Goal: Task Accomplishment & Management: Manage account settings

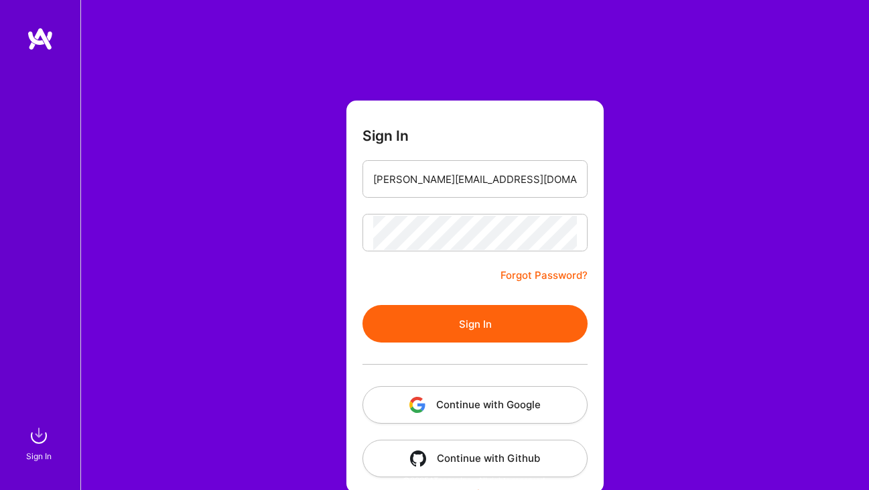
click at [407, 307] on button "Sign In" at bounding box center [474, 324] width 225 height 38
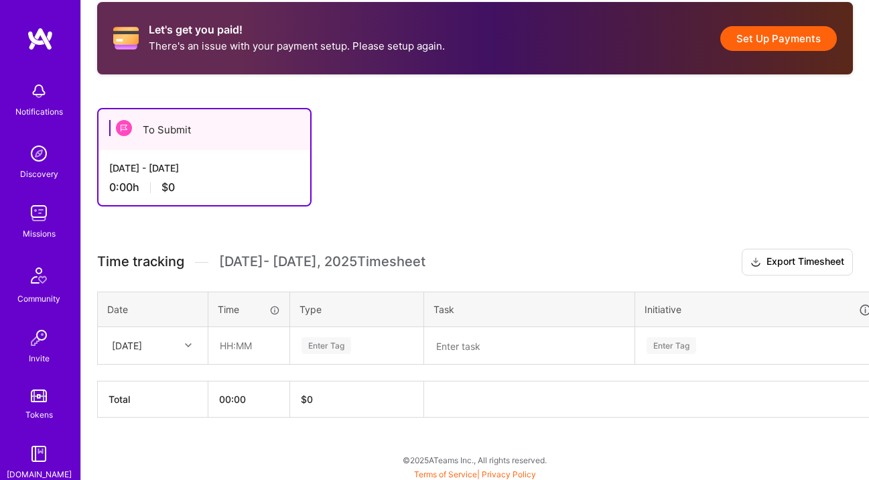
scroll to position [247, 0]
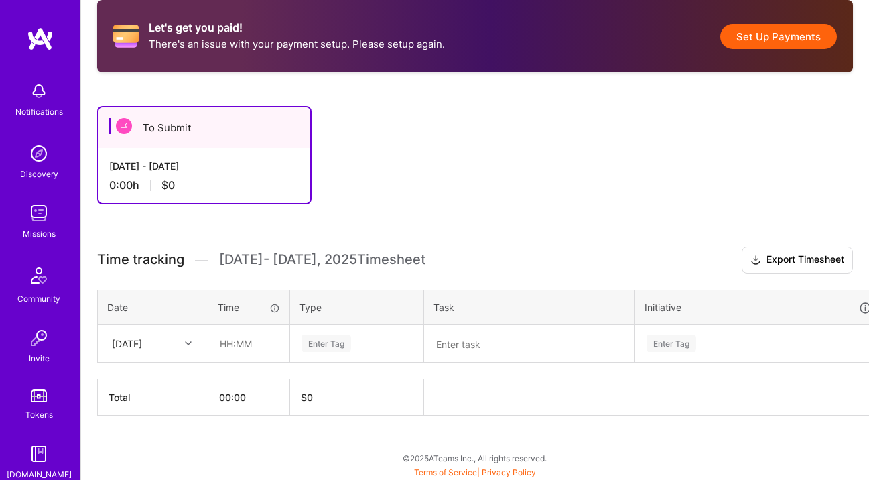
click at [188, 340] on icon at bounding box center [188, 343] width 7 height 7
click at [249, 338] on input "text" at bounding box center [249, 344] width 80 height 36
click at [180, 340] on div at bounding box center [190, 342] width 21 height 17
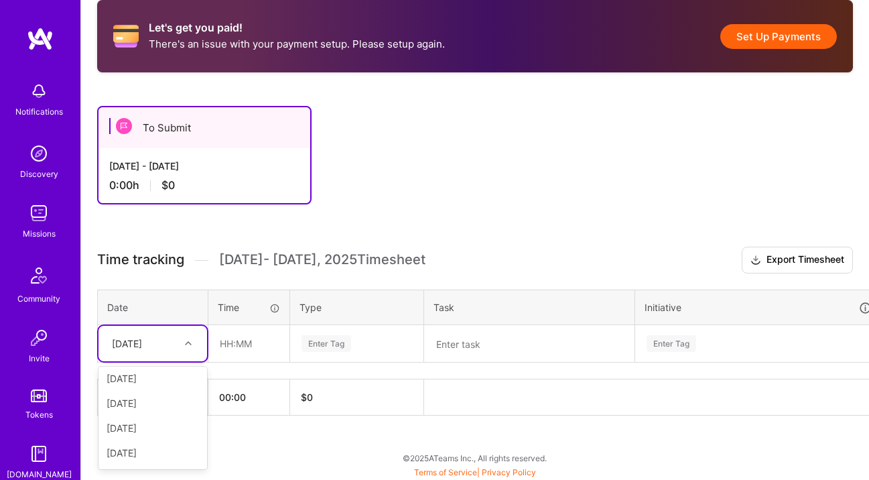
scroll to position [80, 0]
click at [141, 446] on div "[DATE]" at bounding box center [152, 450] width 109 height 25
click at [233, 341] on input "text" at bounding box center [249, 344] width 80 height 36
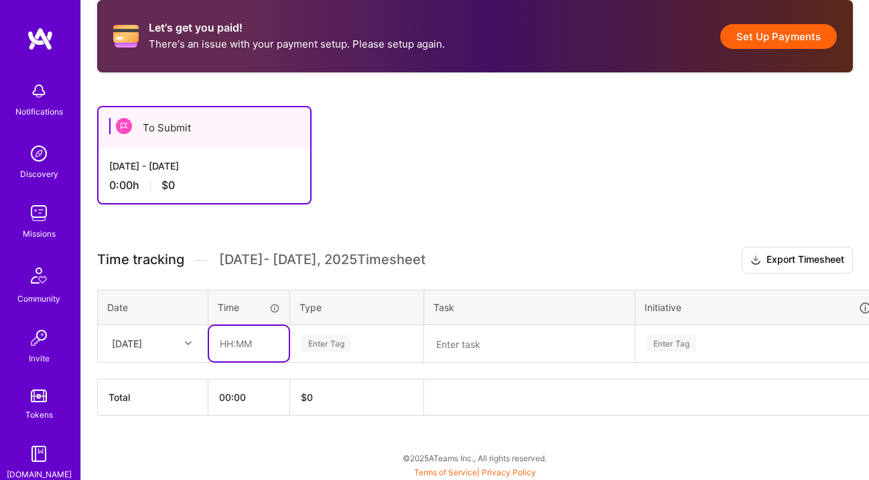
type input "08:00"
click at [323, 341] on div "Enter Tag" at bounding box center [326, 343] width 50 height 21
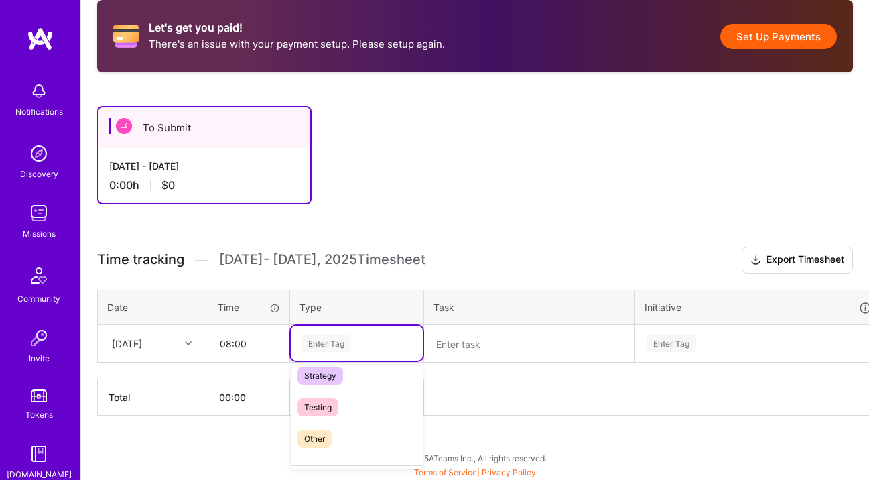
scroll to position [355, 0]
click at [305, 440] on span "Other" at bounding box center [314, 441] width 34 height 18
click at [478, 346] on textarea at bounding box center [529, 343] width 208 height 35
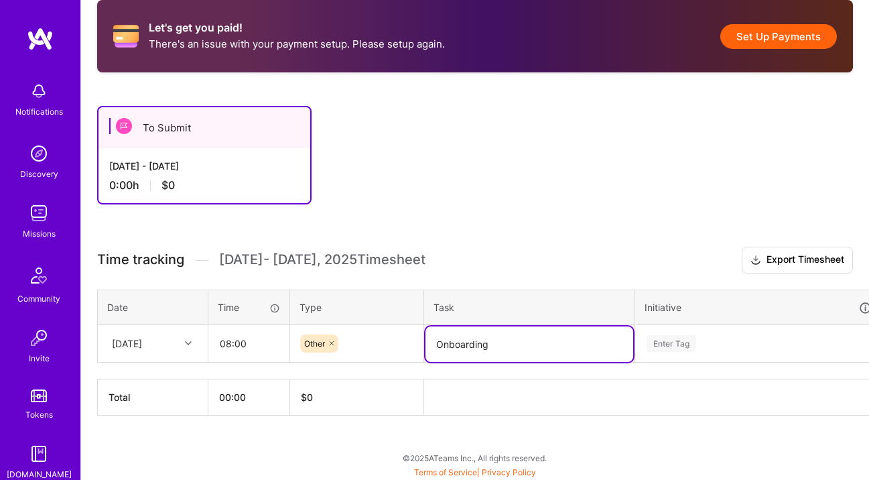
type textarea "Onboarding"
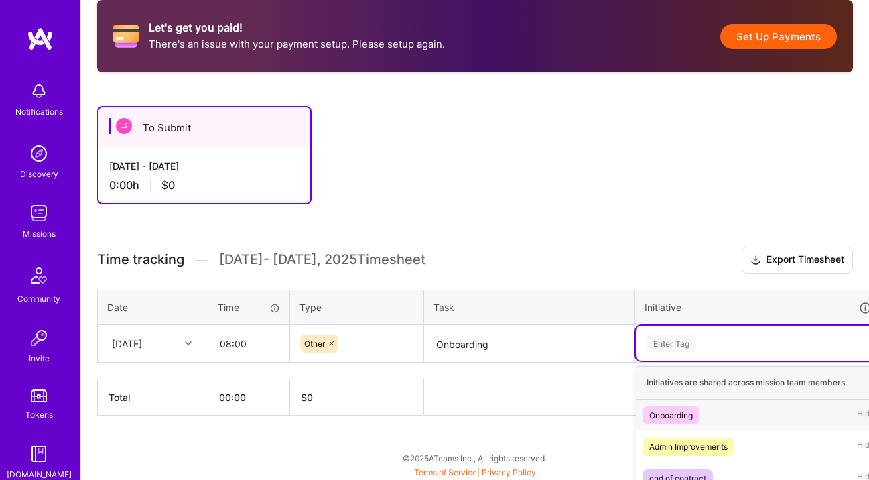
scroll to position [255, 0]
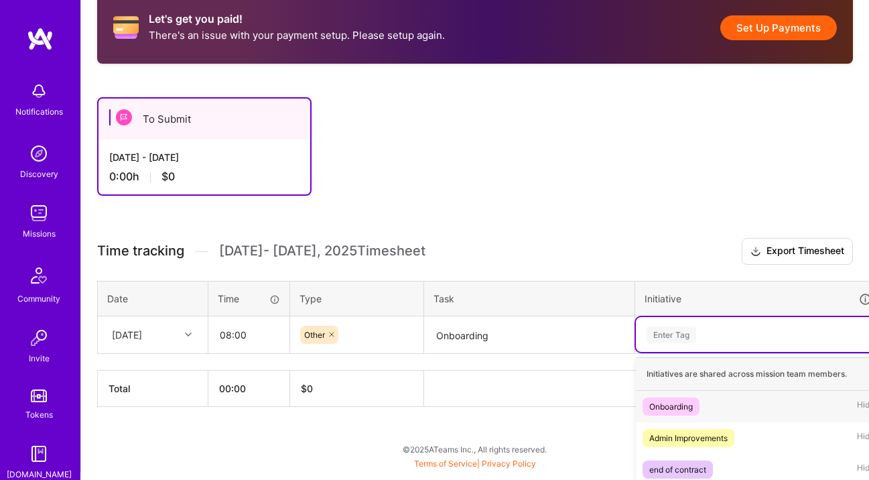
click at [668, 404] on div "Onboarding" at bounding box center [671, 406] width 44 height 14
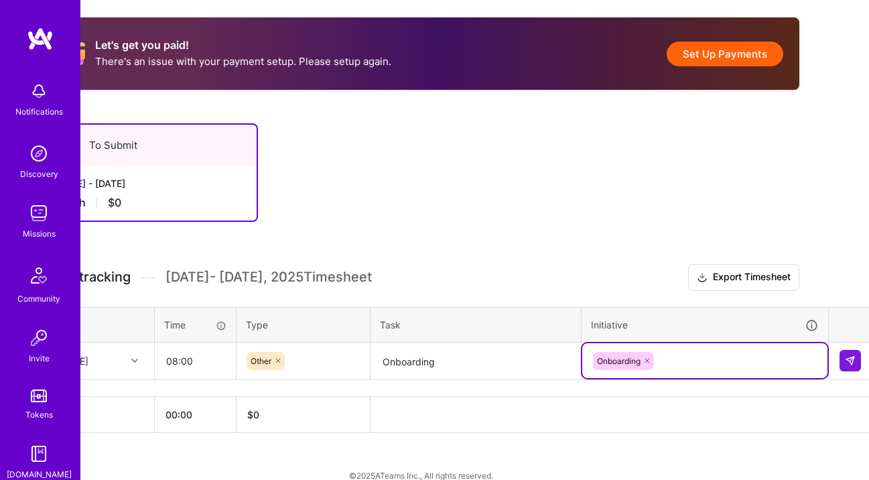
scroll to position [229, 58]
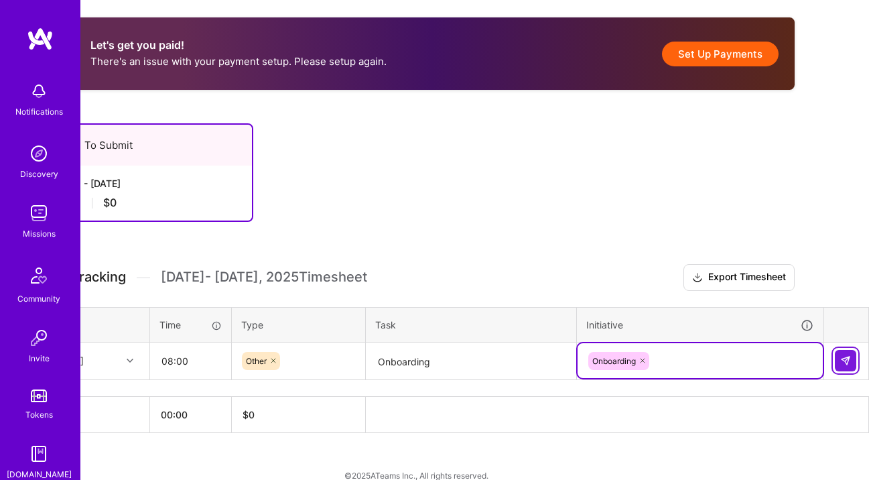
click at [854, 356] on button at bounding box center [845, 360] width 21 height 21
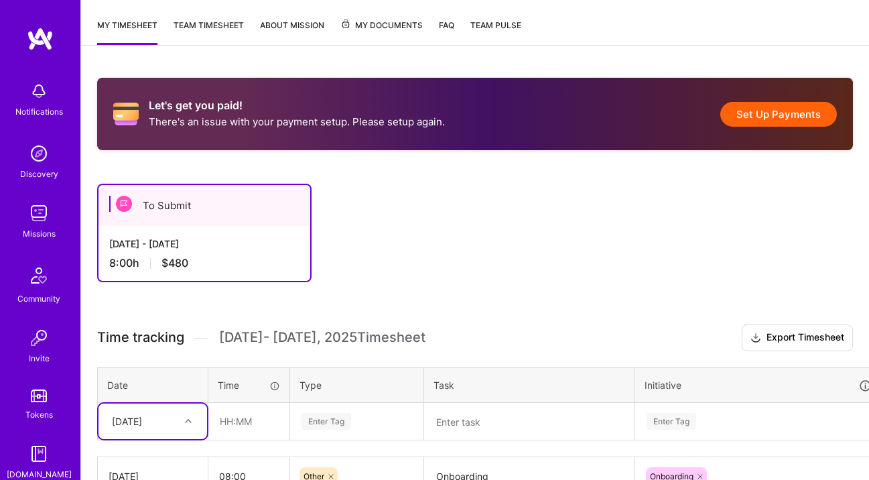
scroll to position [180, 0]
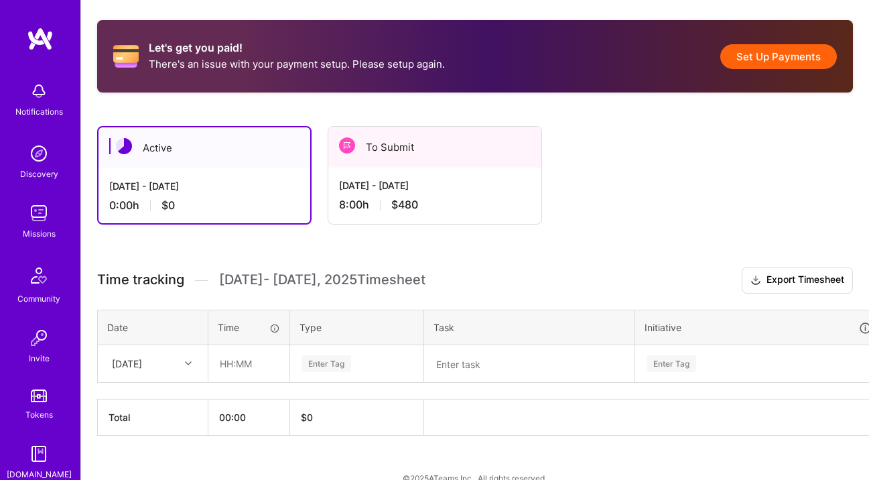
scroll to position [229, 0]
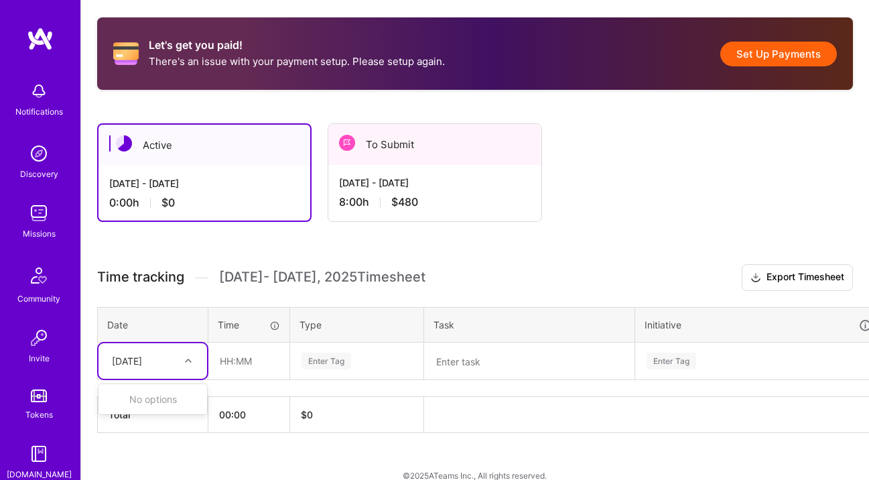
click at [190, 367] on div at bounding box center [190, 360] width 21 height 17
click at [190, 361] on icon at bounding box center [188, 360] width 7 height 7
click at [480, 193] on div "[DATE] - [DATE] 8:00 h $480" at bounding box center [434, 192] width 213 height 55
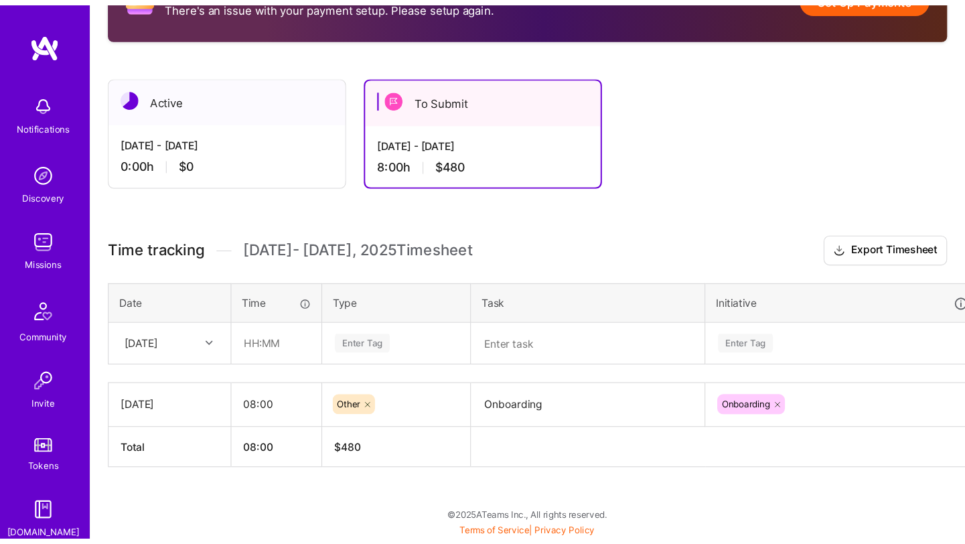
scroll to position [218, 0]
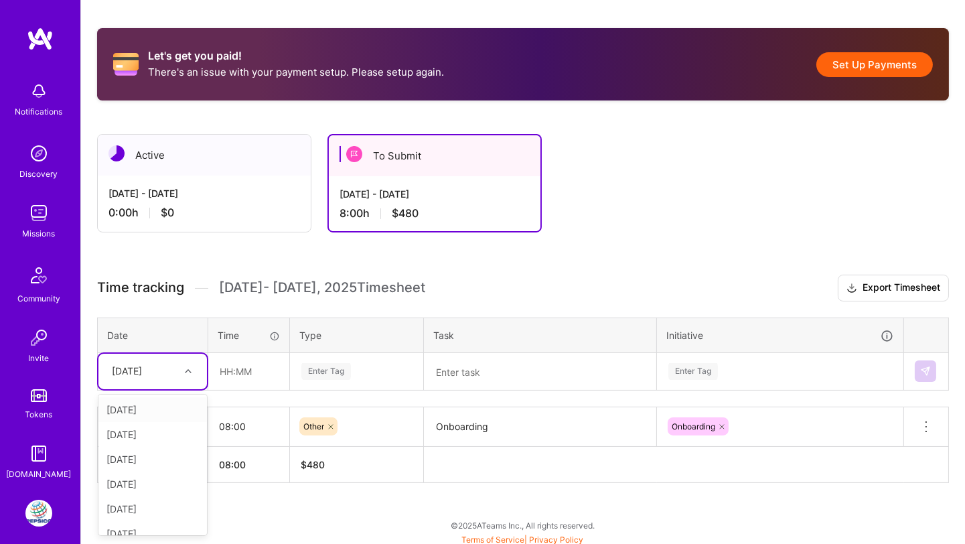
click at [142, 369] on div "[DATE]" at bounding box center [127, 371] width 30 height 14
click at [157, 479] on div "[DATE]" at bounding box center [152, 501] width 109 height 25
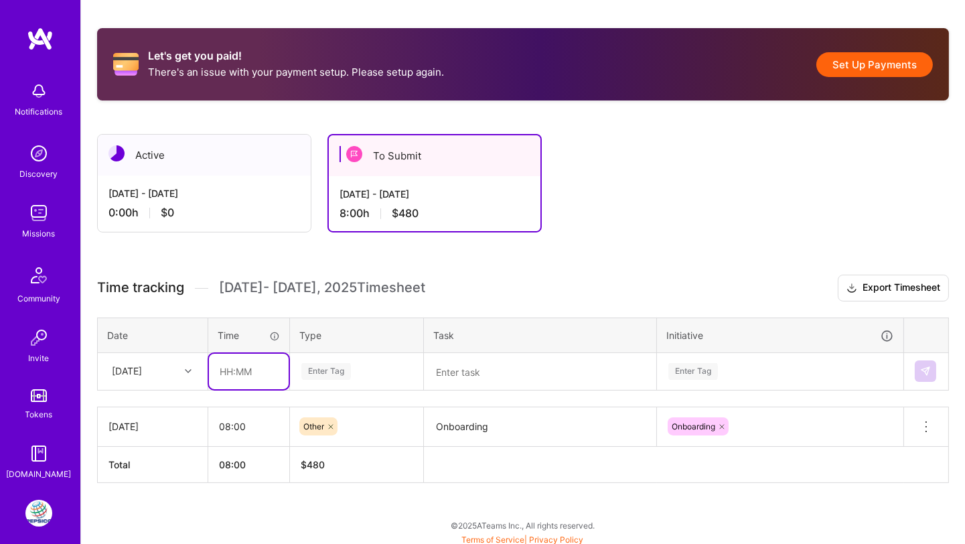
click at [224, 377] on input "text" at bounding box center [249, 372] width 80 height 36
type input "08:00"
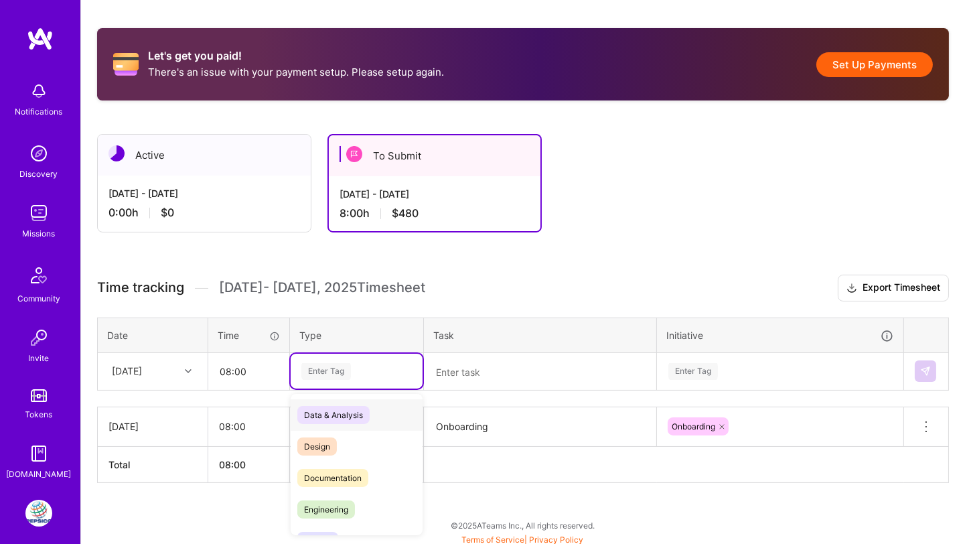
click at [314, 364] on div "Enter Tag" at bounding box center [326, 371] width 50 height 21
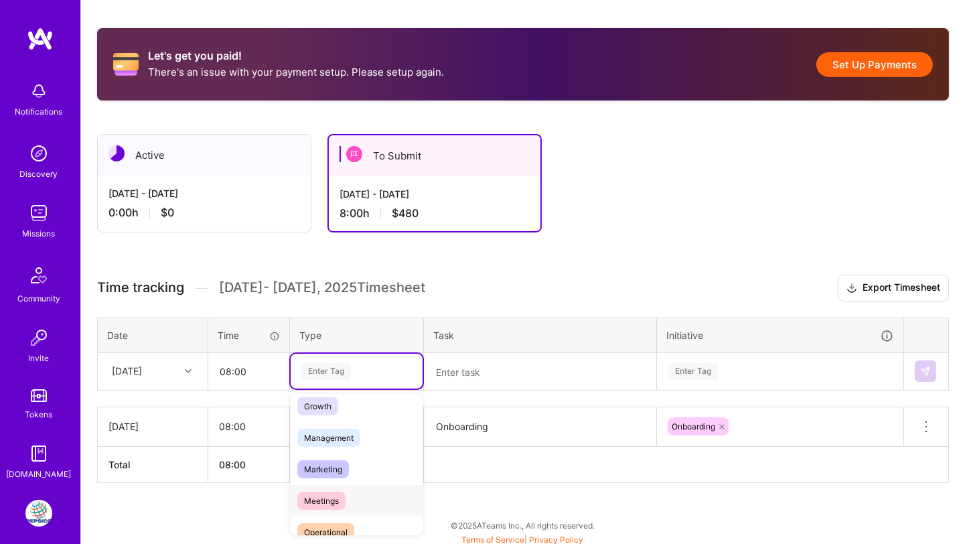
scroll to position [0, 0]
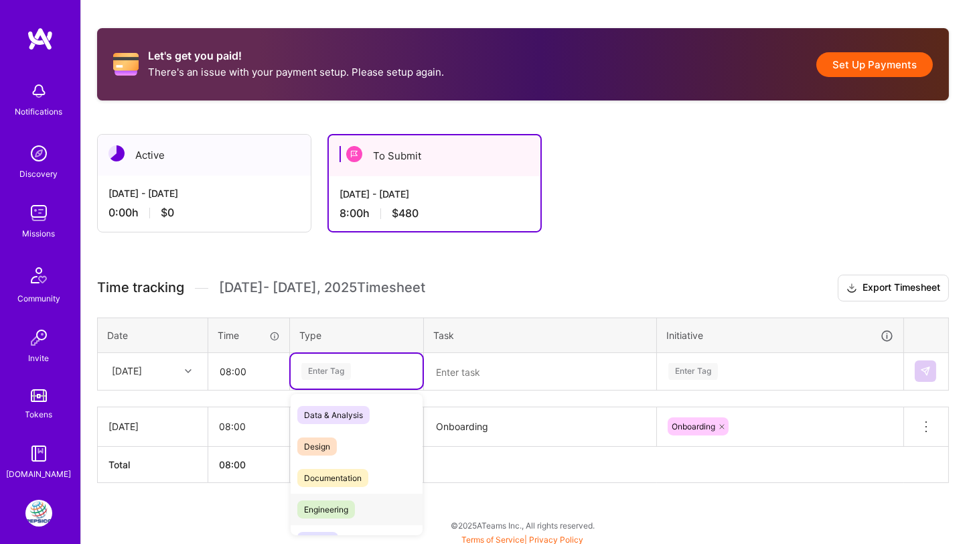
click at [330, 479] on span "Engineering" at bounding box center [326, 509] width 58 height 18
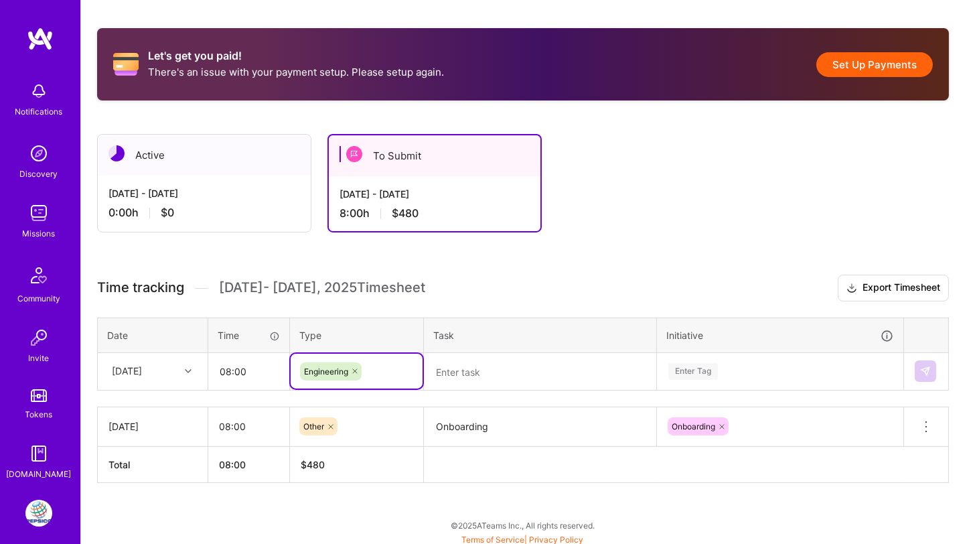
click at [456, 373] on textarea at bounding box center [540, 371] width 230 height 35
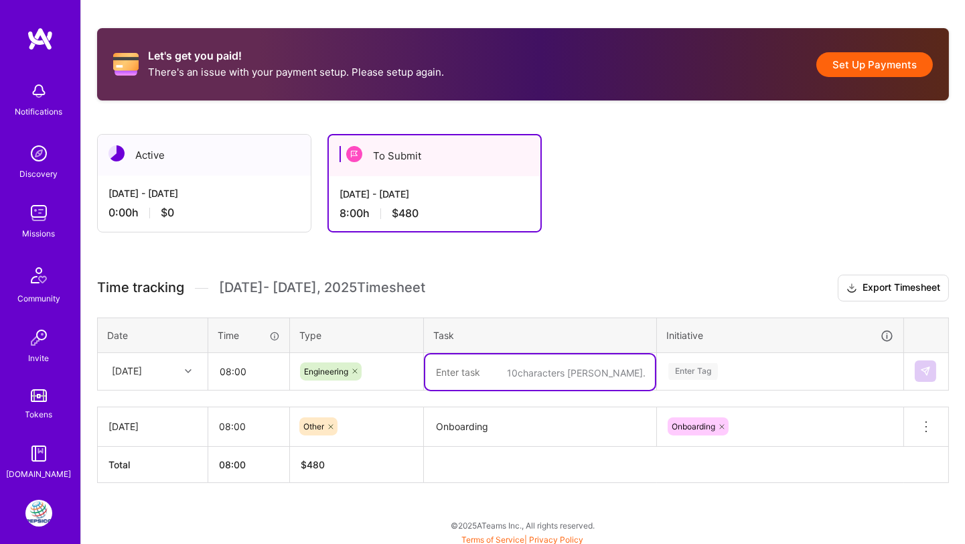
click at [683, 366] on div "Enter Tag" at bounding box center [694, 371] width 50 height 21
click at [529, 362] on textarea at bounding box center [540, 372] width 230 height 36
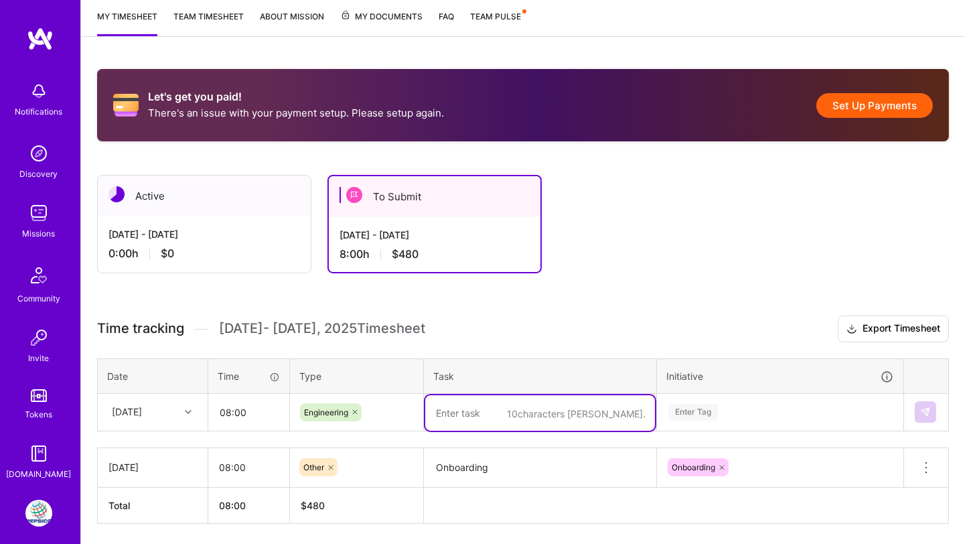
scroll to position [178, 0]
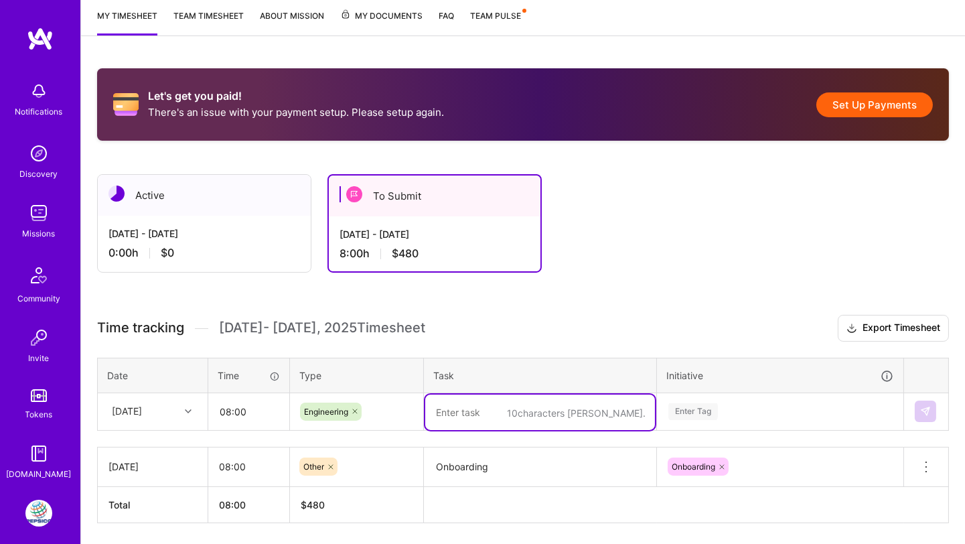
paste textarea "Build initial Stainless Steel Kits"
click at [480, 408] on textarea "Build initial Stainless Steel Kits" at bounding box center [540, 413] width 230 height 36
type textarea "Create seeds to generate Stainless Steel Kits"
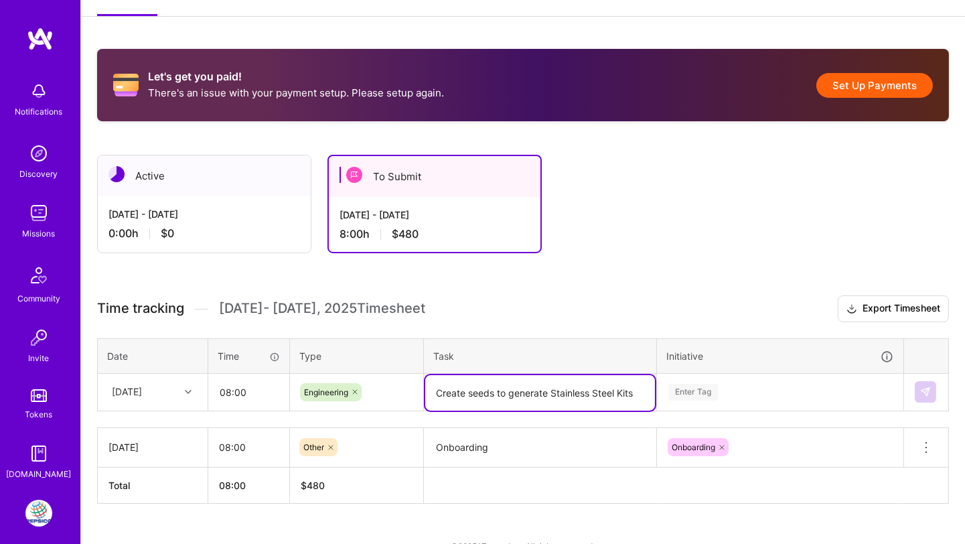
click at [691, 410] on div "Time tracking [DATE] - [DATE] Timesheet Export Timesheet Date Time Type Task In…" at bounding box center [523, 399] width 852 height 208
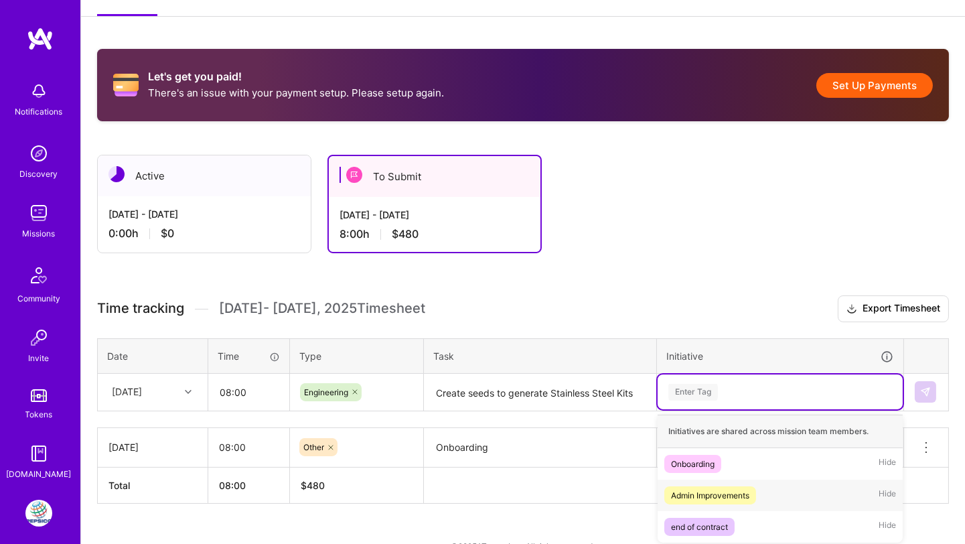
click at [712, 479] on div "Admin Improvements" at bounding box center [710, 495] width 78 height 14
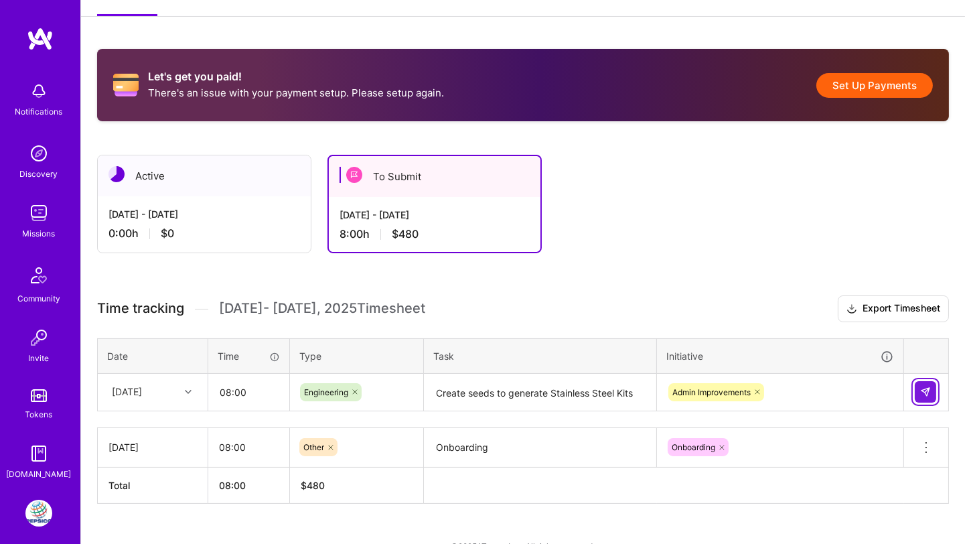
click at [868, 387] on img at bounding box center [926, 392] width 11 height 11
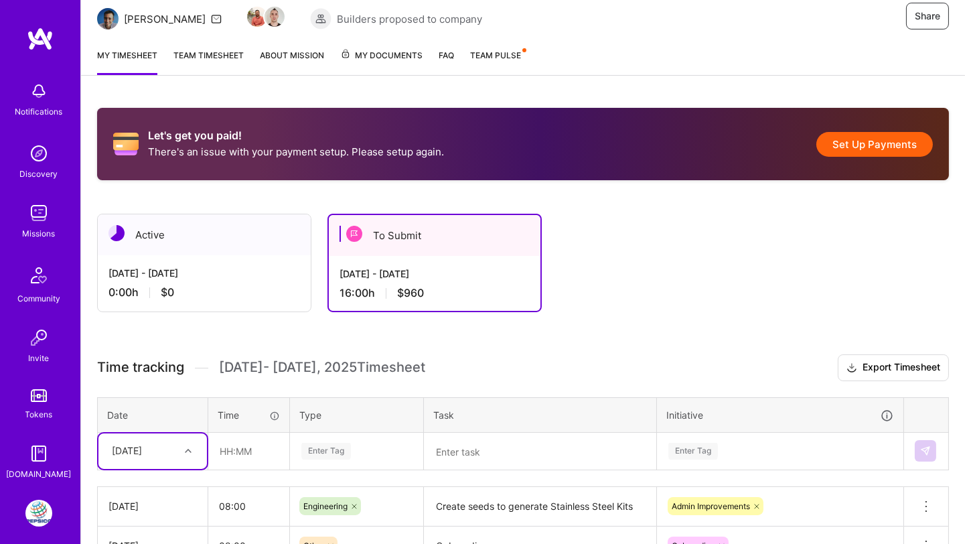
scroll to position [138, 0]
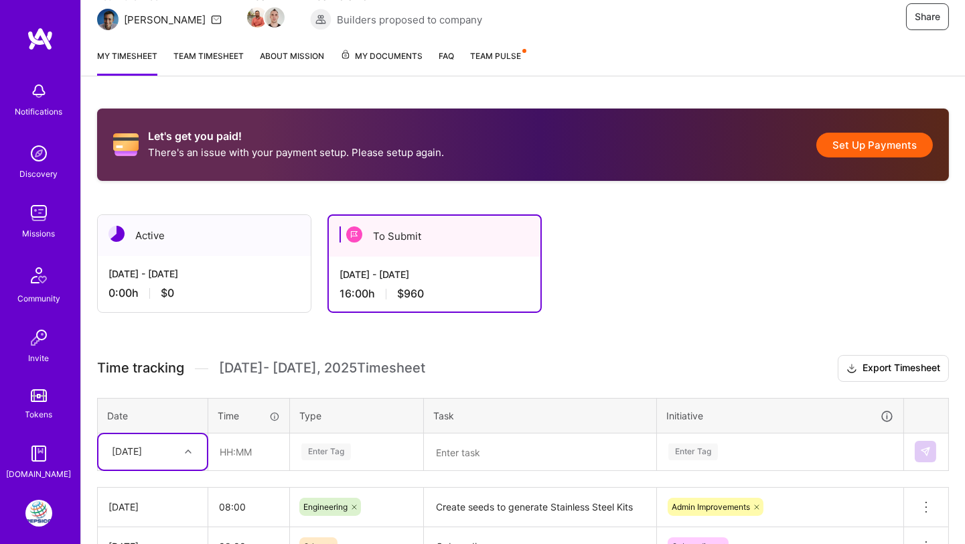
click at [190, 53] on link "Team timesheet" at bounding box center [209, 62] width 70 height 27
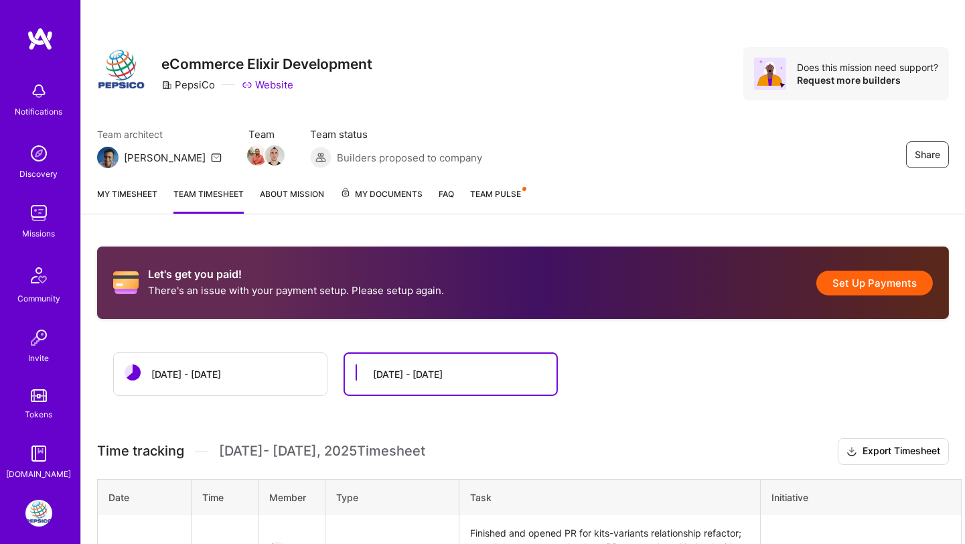
click at [129, 187] on link "My timesheet" at bounding box center [127, 200] width 60 height 27
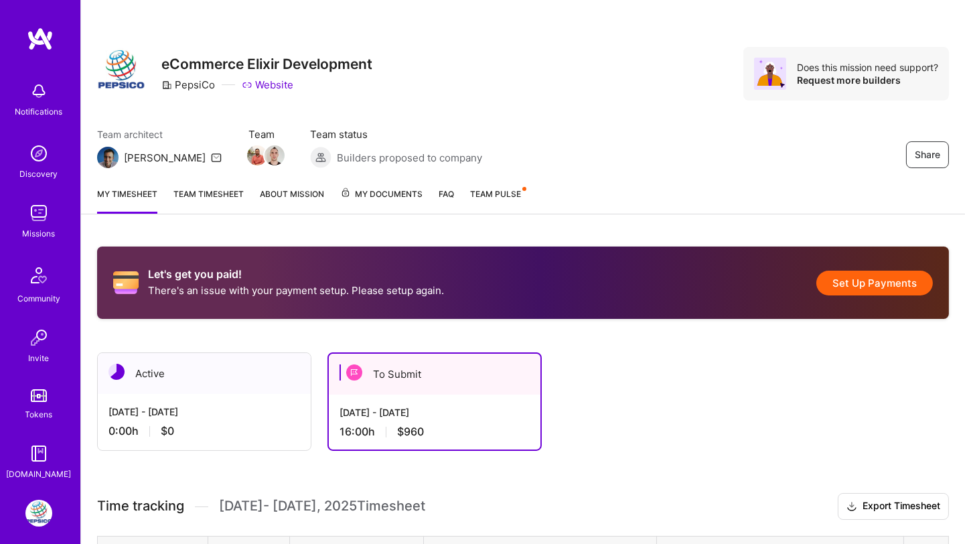
click at [474, 411] on div "[DATE] - [DATE]" at bounding box center [435, 412] width 190 height 14
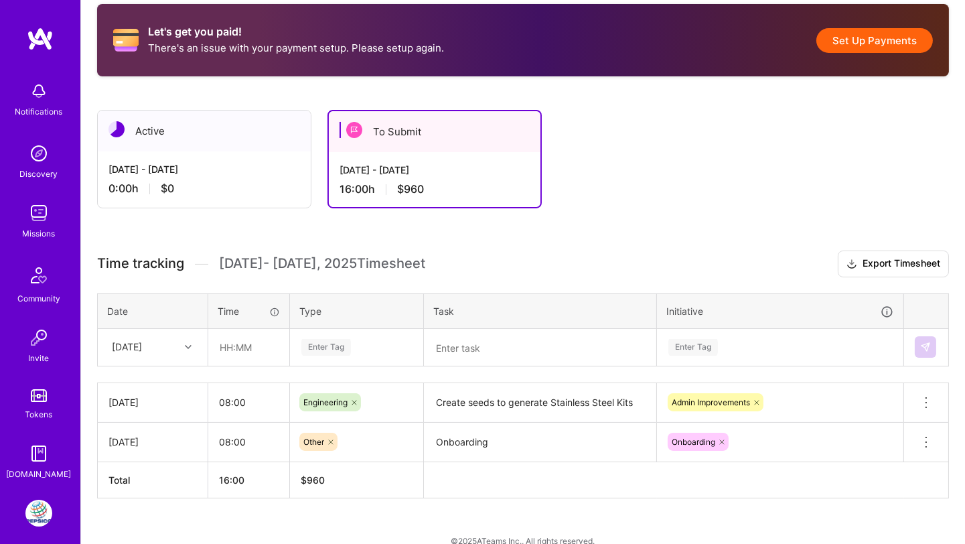
scroll to position [258, 0]
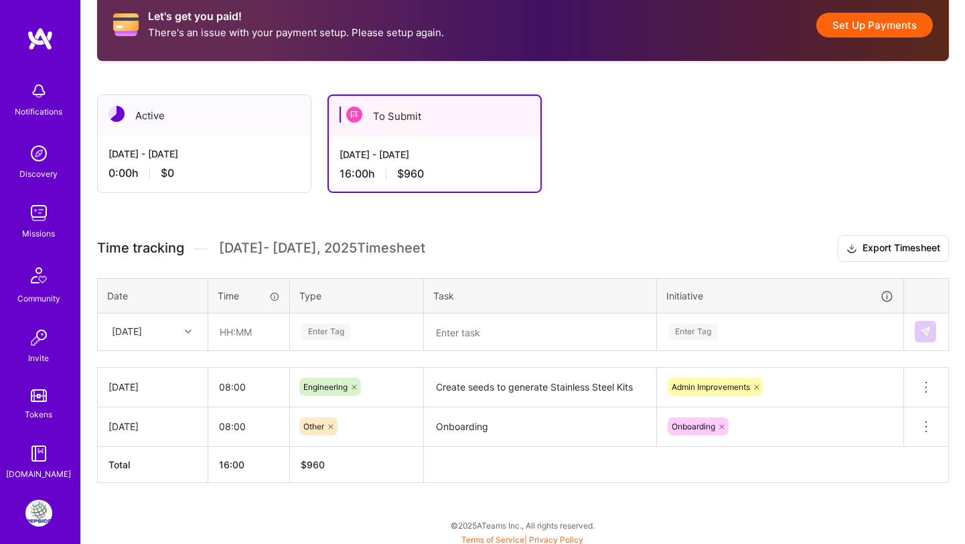
click at [756, 383] on icon at bounding box center [757, 387] width 8 height 8
click at [717, 247] on h3 "Time tracking [DATE] - [DATE] Timesheet Export Timesheet" at bounding box center [523, 248] width 852 height 27
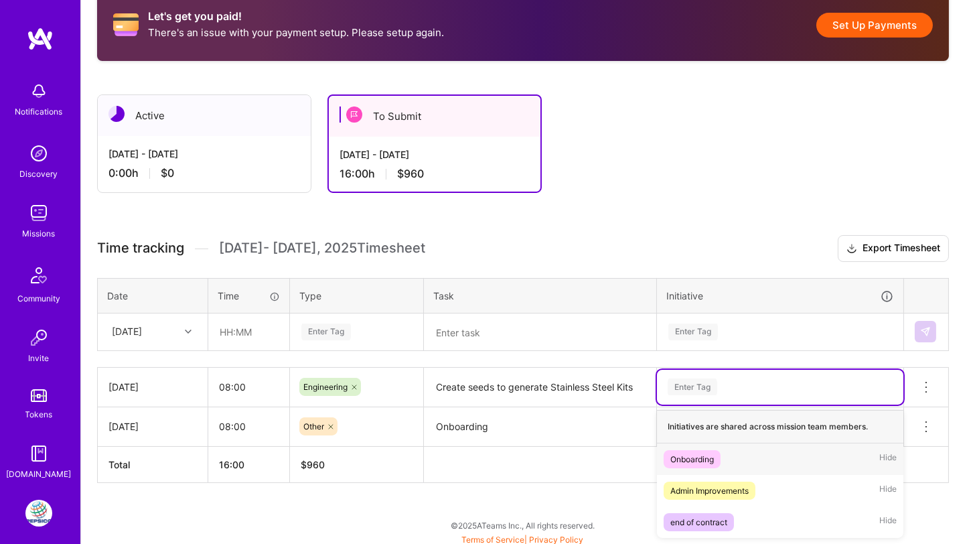
click at [690, 381] on div "Enter Tag" at bounding box center [693, 387] width 50 height 21
type input "product variants"
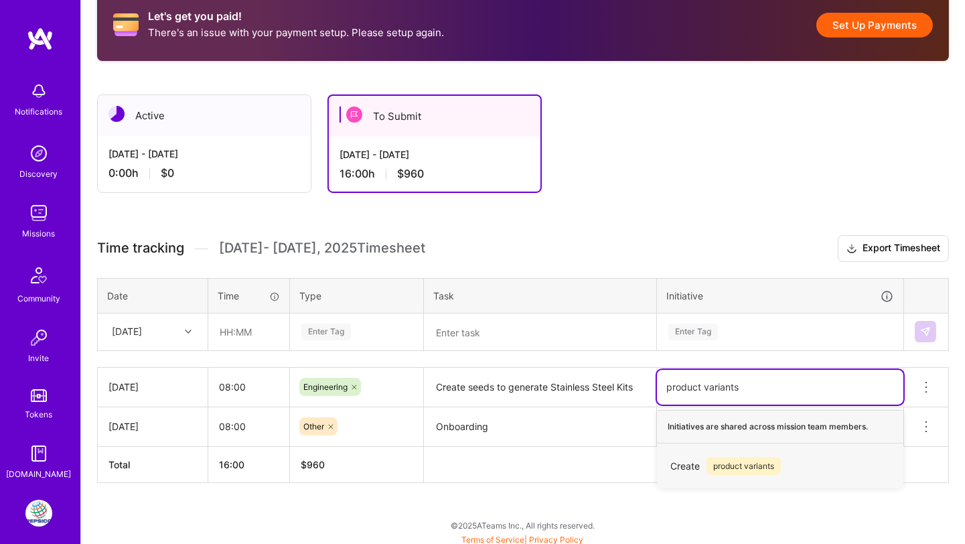
click at [741, 461] on span "product variants" at bounding box center [744, 466] width 74 height 18
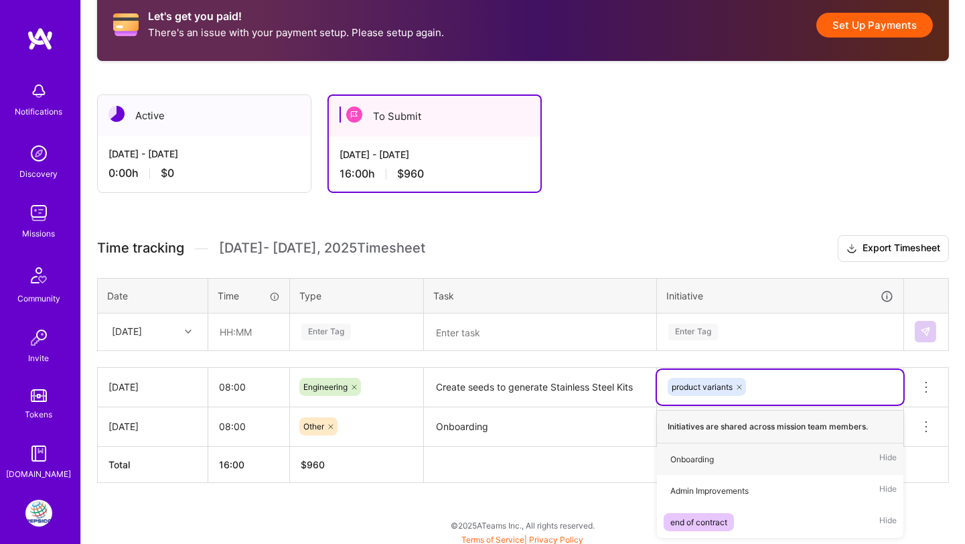
click at [674, 228] on div "Let's get you paid! There's an issue with your payment setup. Please setup agai…" at bounding box center [523, 261] width 884 height 576
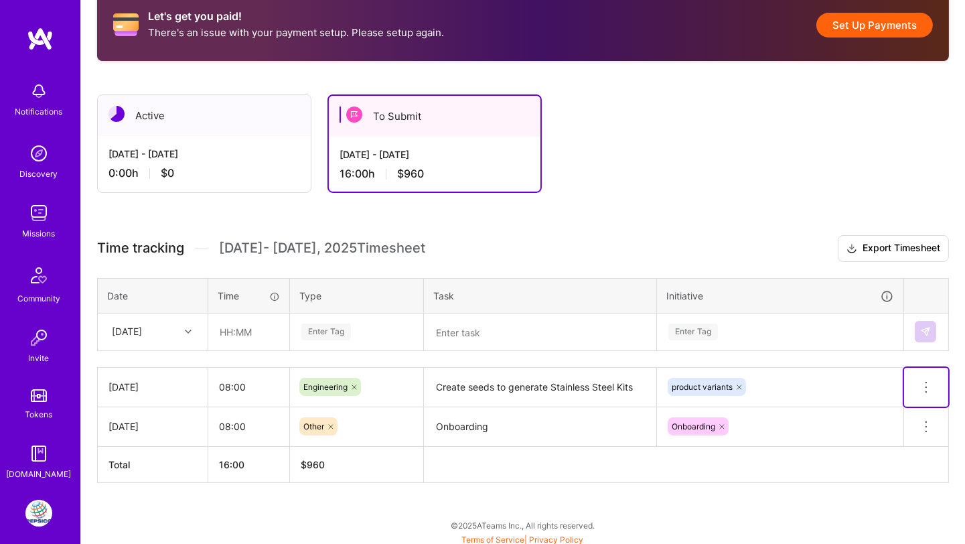
click at [868, 379] on icon at bounding box center [927, 387] width 16 height 16
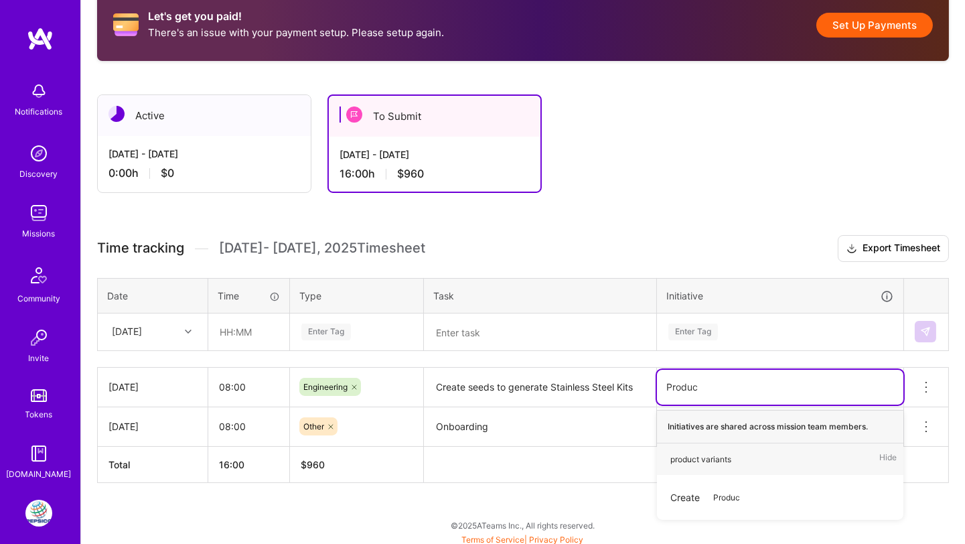
type input "Product"
click at [709, 456] on div "product variants" at bounding box center [701, 459] width 61 height 14
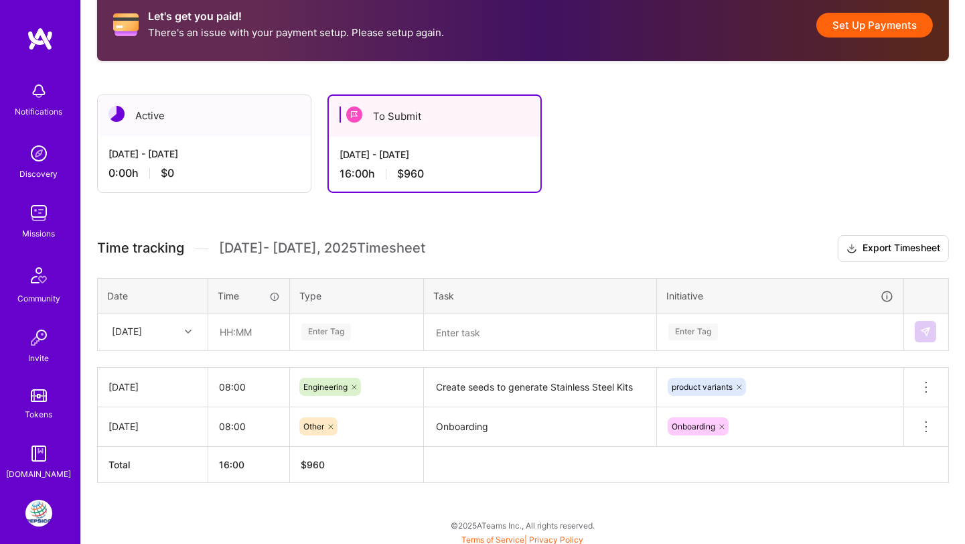
click at [628, 241] on h3 "Time tracking [DATE] - [DATE] Timesheet Export Timesheet" at bounding box center [523, 248] width 852 height 27
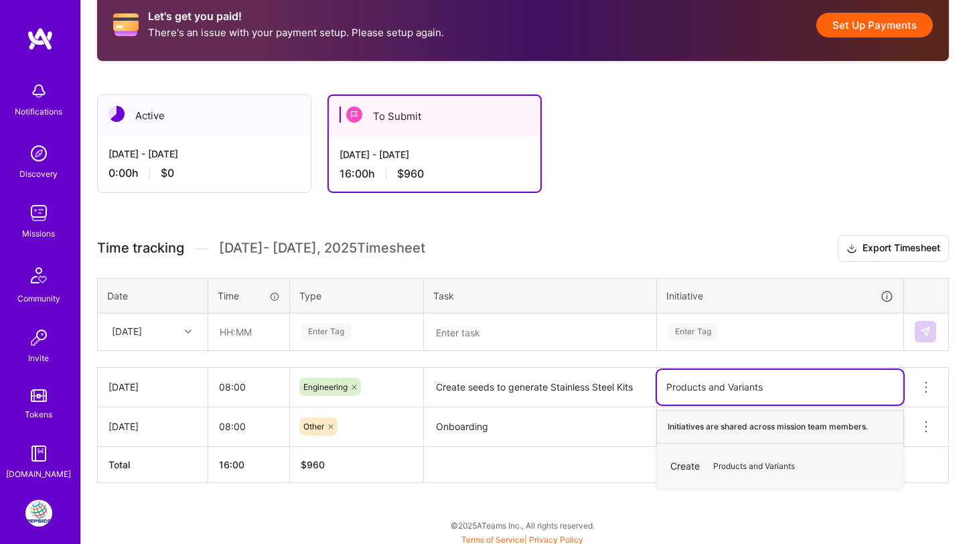
type input "Products and Variants"
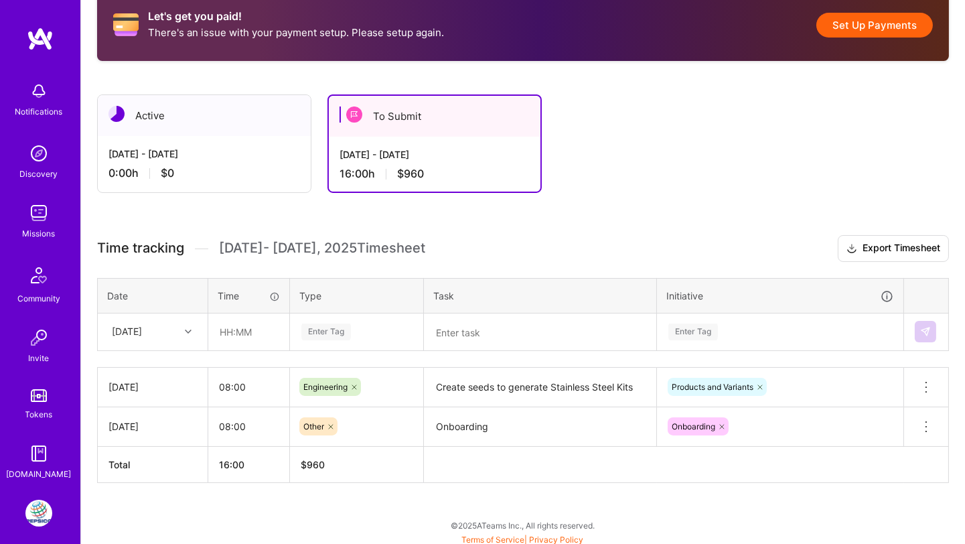
click at [677, 267] on div "Time tracking [DATE] - [DATE] Timesheet Export Timesheet Date Time Type Task In…" at bounding box center [523, 358] width 852 height 247
click at [161, 332] on div "[DATE]" at bounding box center [142, 332] width 74 height 22
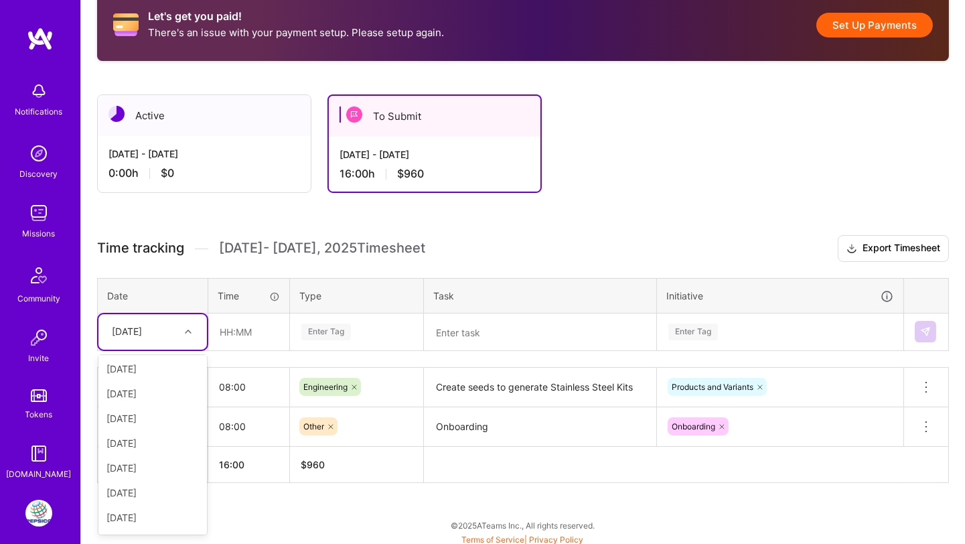
scroll to position [82, 0]
click at [160, 478] on div "[DATE]" at bounding box center [152, 486] width 109 height 25
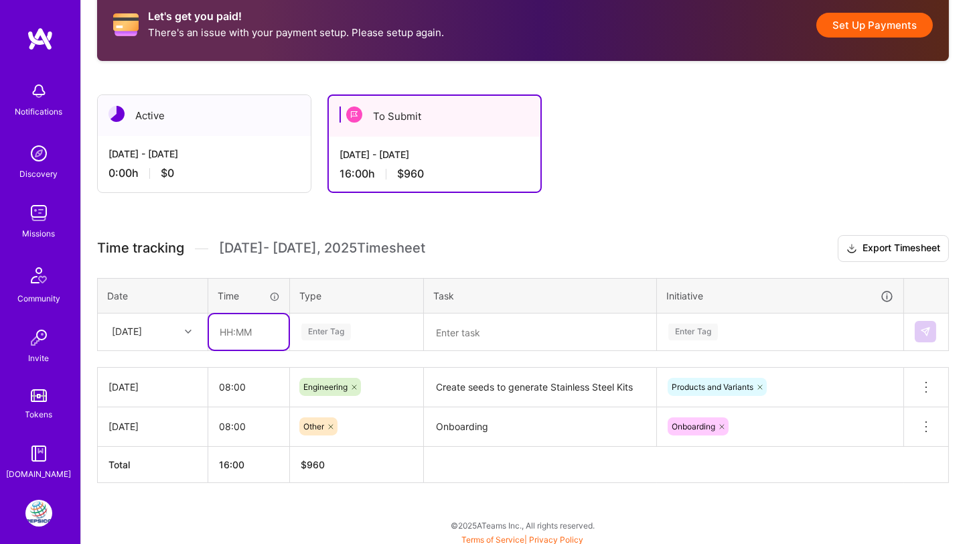
click at [222, 330] on input "text" at bounding box center [249, 332] width 80 height 36
type input "08:00"
click at [325, 330] on div "Enter Tag" at bounding box center [326, 332] width 50 height 21
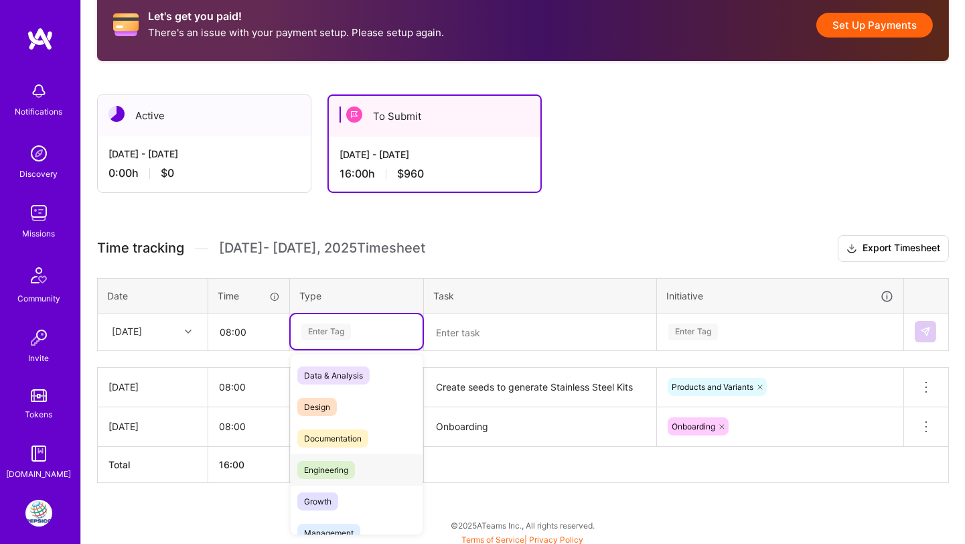
click at [335, 467] on span "Engineering" at bounding box center [326, 470] width 58 height 18
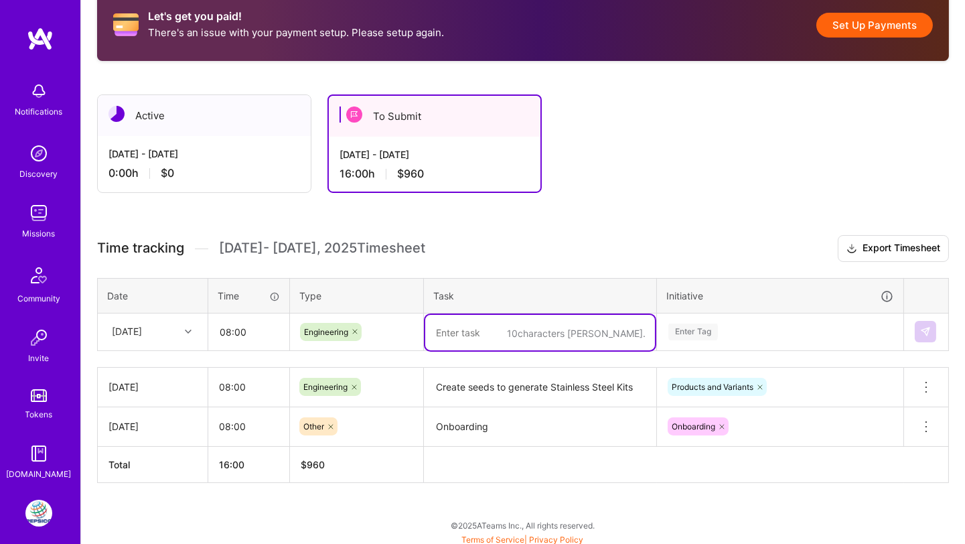
click at [458, 322] on textarea at bounding box center [540, 333] width 230 height 36
click at [461, 383] on textarea "Create seeds to generate Stainless Steel Kits" at bounding box center [540, 387] width 230 height 37
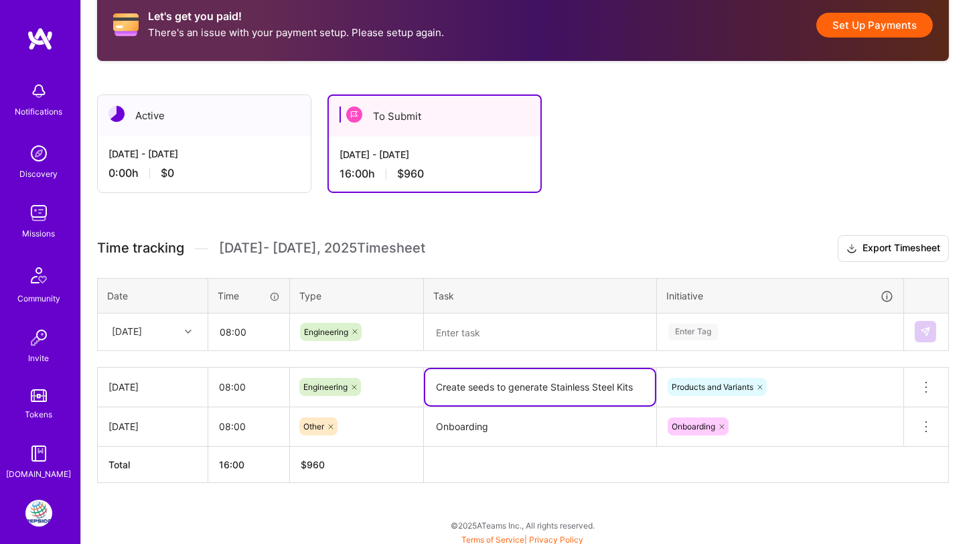
click at [461, 383] on textarea "Create seeds to generate Stainless Steel Kits" at bounding box center [540, 387] width 230 height 36
click at [456, 339] on textarea at bounding box center [540, 333] width 230 height 36
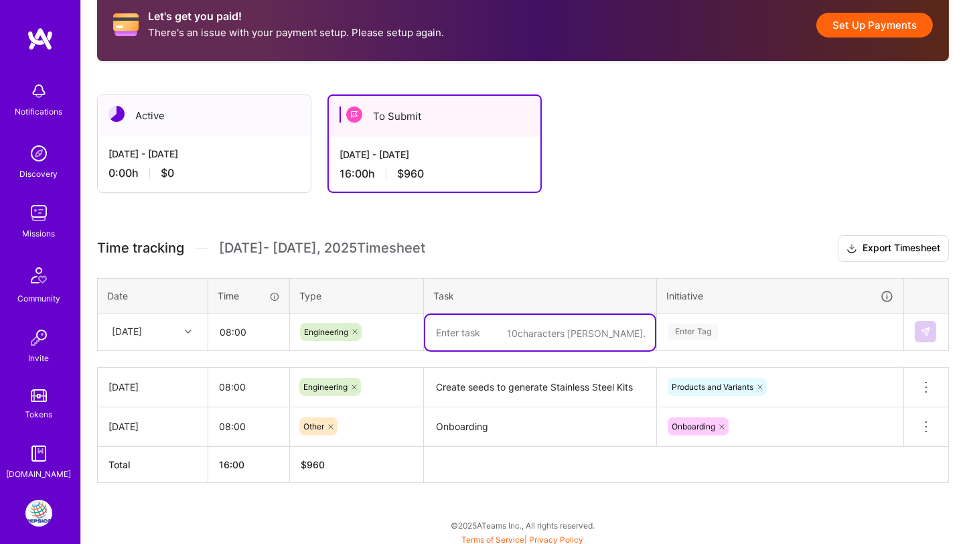
paste textarea "Create seeds to generate Stainless Steel Kits"
click at [676, 322] on div "Enter Tag" at bounding box center [694, 332] width 50 height 21
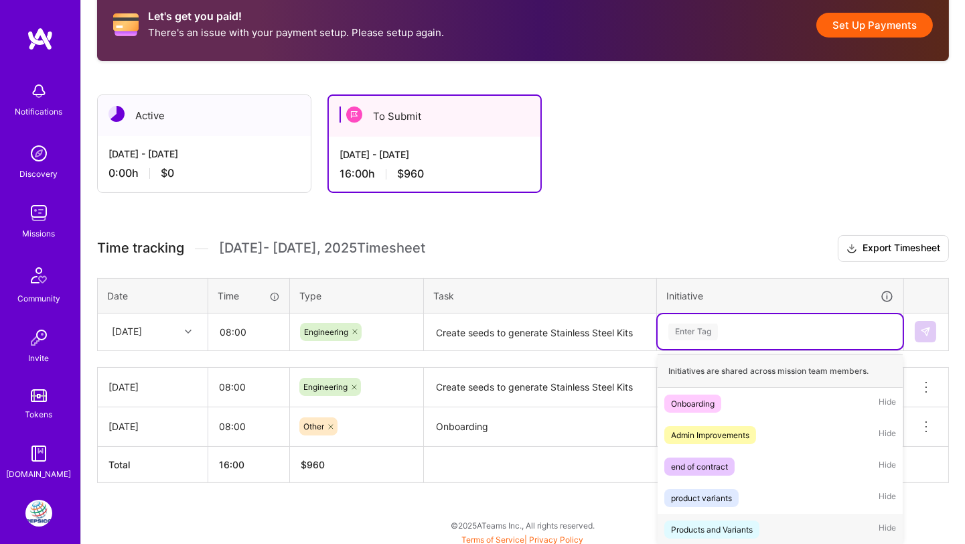
click at [708, 479] on div "Products and Variants" at bounding box center [712, 530] width 82 height 14
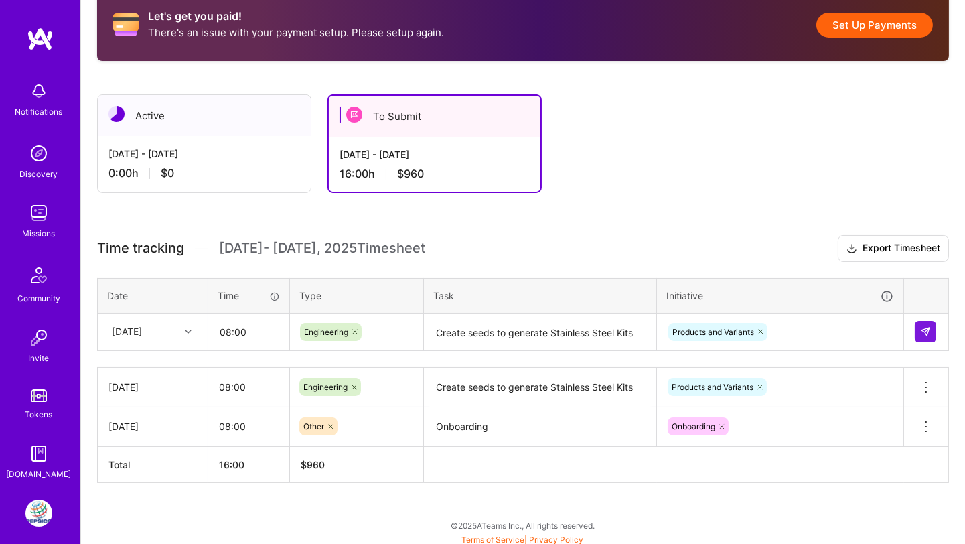
click at [637, 479] on div "Let's get you paid! There's an issue with your payment setup. Please setup agai…" at bounding box center [523, 261] width 884 height 576
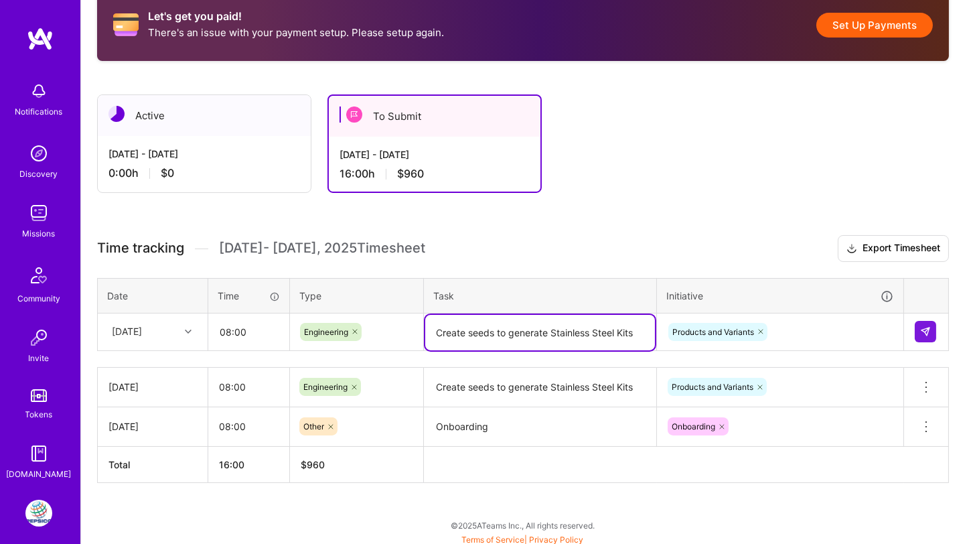
click at [500, 328] on textarea "Create seeds to generate Stainless Steel Kits" at bounding box center [540, 333] width 230 height 36
click at [636, 327] on textarea "Create seeds to generate Stainless Steel Kits" at bounding box center [540, 333] width 230 height 36
paste textarea "Disable Checkout.Validations"
type textarea "Create seeds to generate Stainless Steel Kits. Disable Checkout Validations for…"
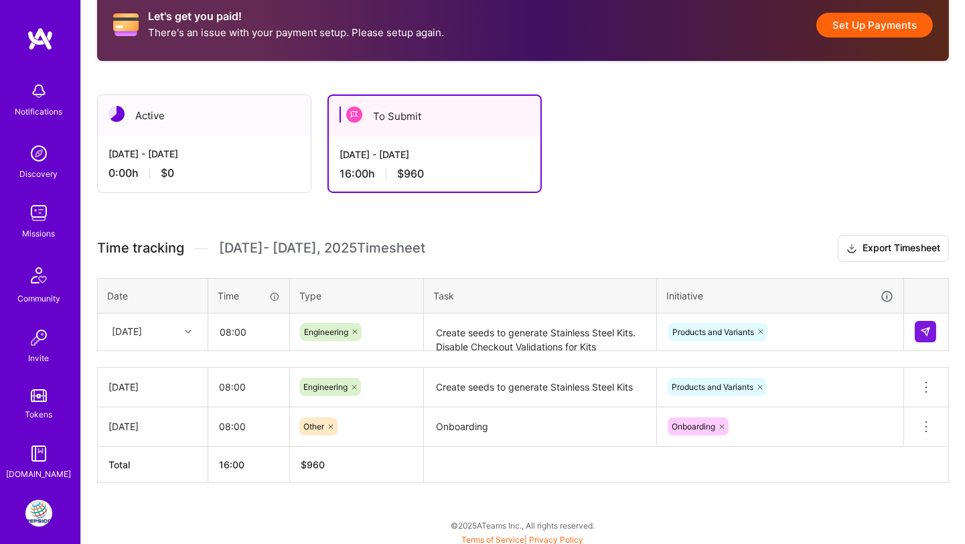
click at [615, 265] on div "Time tracking [DATE] - [DATE] Timesheet Export Timesheet Date Time Type Task In…" at bounding box center [523, 358] width 852 height 247
click at [868, 321] on button at bounding box center [925, 331] width 21 height 21
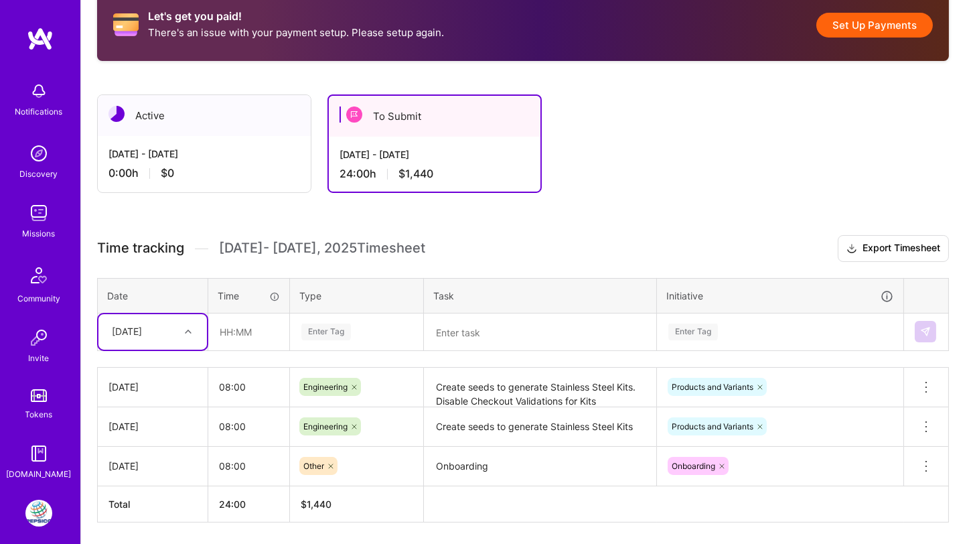
scroll to position [272, 0]
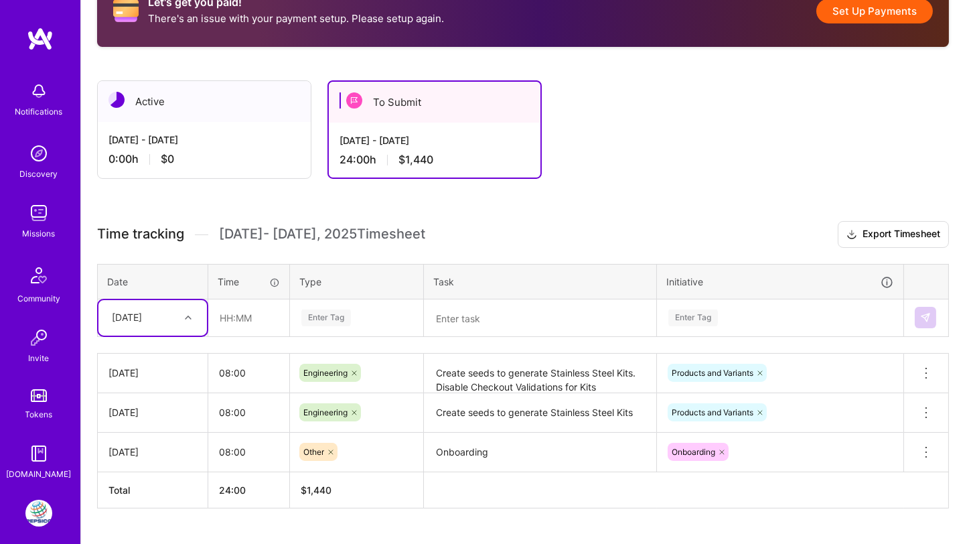
click at [182, 330] on div "[DATE]" at bounding box center [152, 318] width 109 height 36
click at [152, 425] on div "[DATE]" at bounding box center [152, 428] width 109 height 25
click at [238, 313] on input "text" at bounding box center [249, 318] width 80 height 36
type input "08:00"
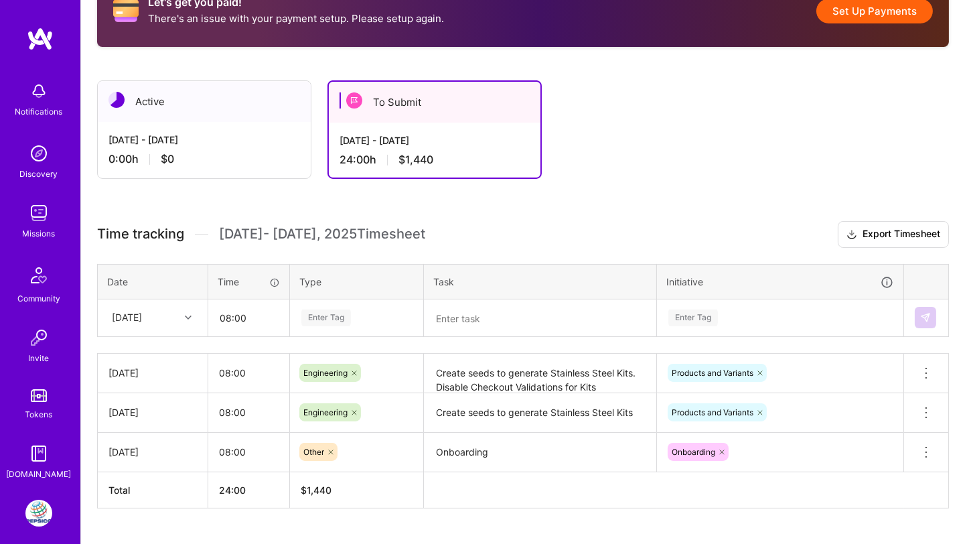
click at [330, 316] on div "Enter Tag" at bounding box center [326, 318] width 50 height 21
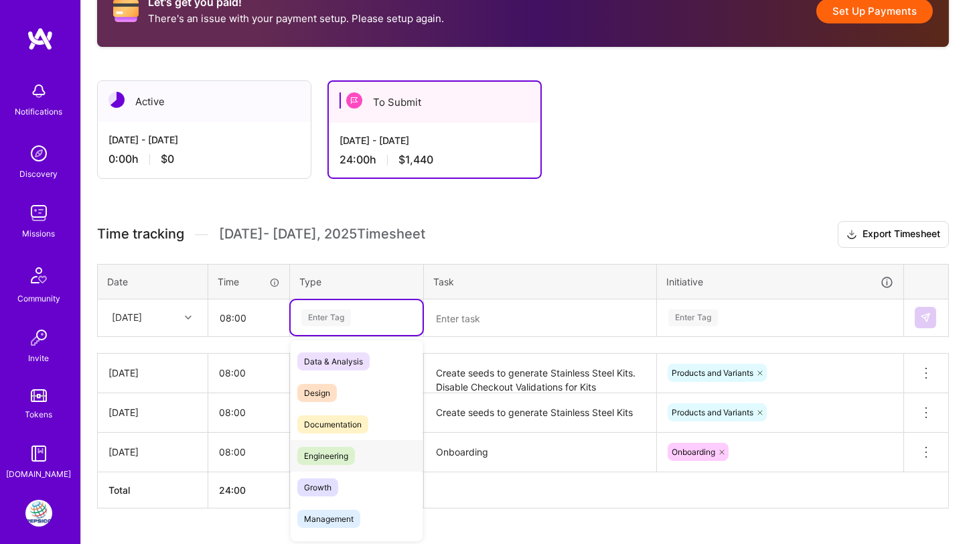
click at [326, 452] on span "Engineering" at bounding box center [326, 456] width 58 height 18
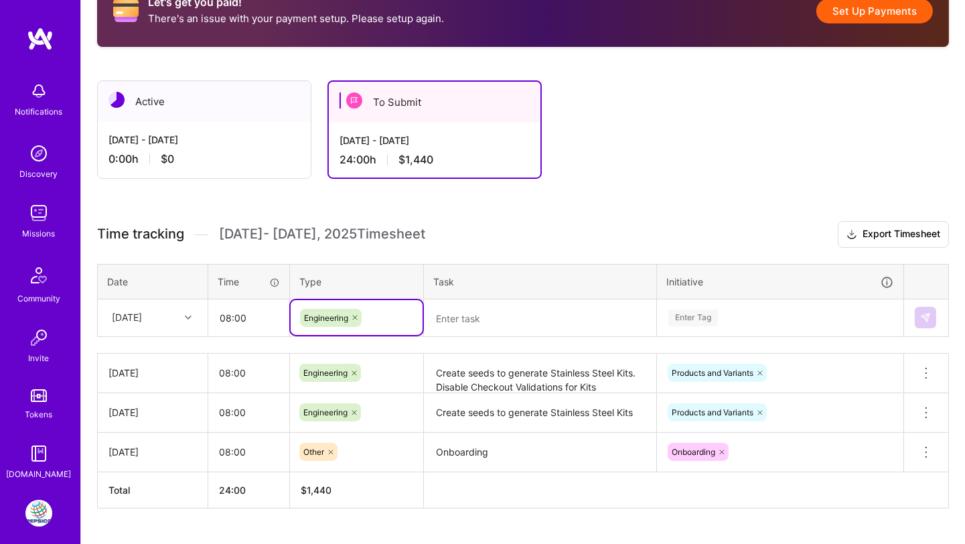
click at [476, 316] on textarea at bounding box center [540, 319] width 230 height 36
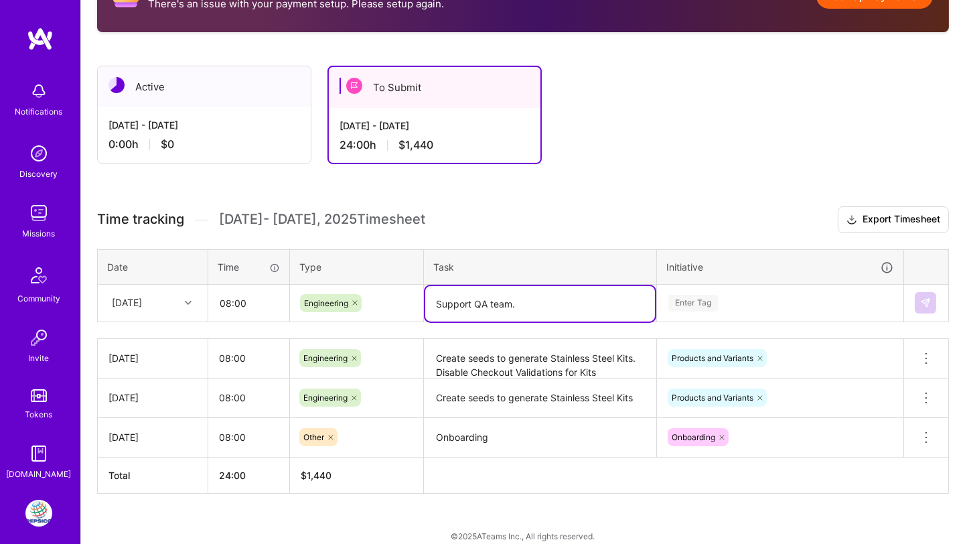
scroll to position [291, 0]
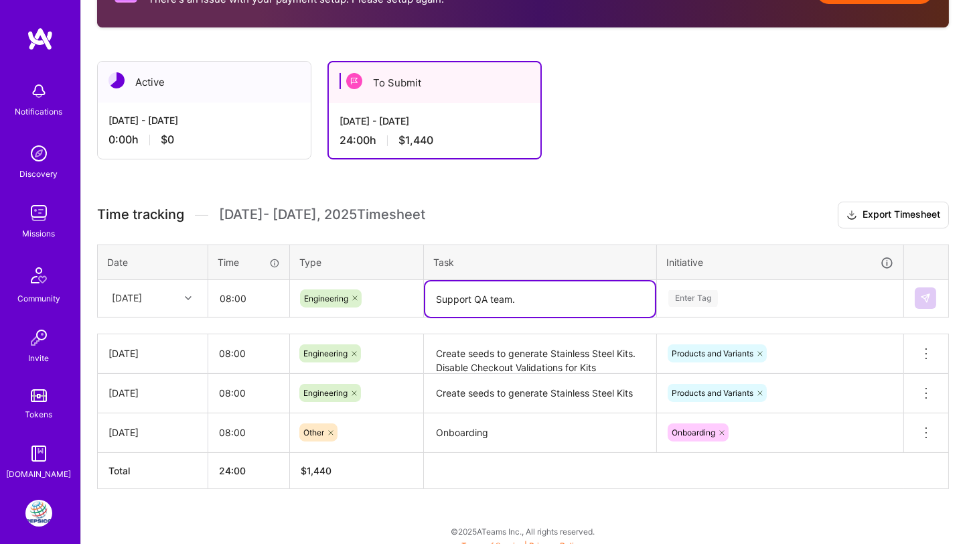
click at [526, 291] on textarea "Support QA team." at bounding box center [540, 299] width 230 height 36
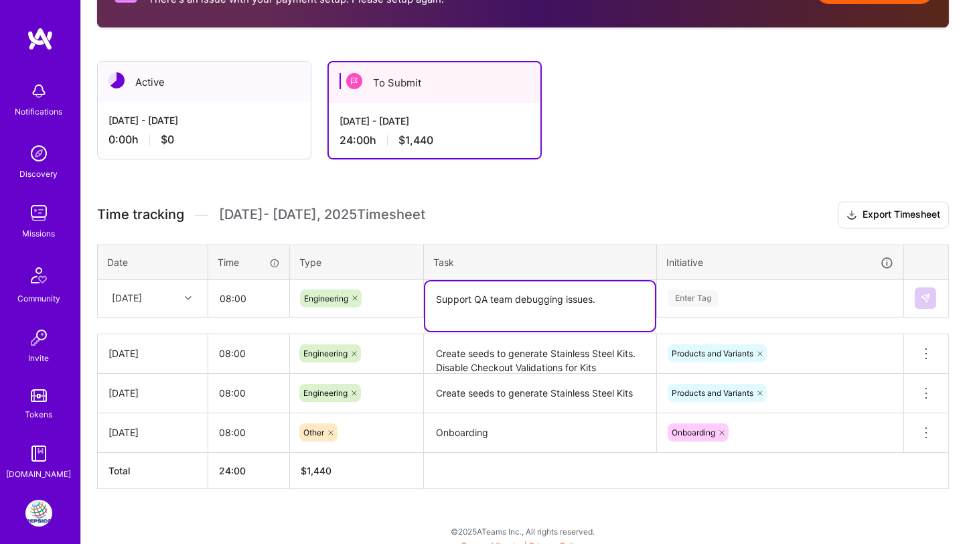
type textarea "Support QA team debugging issues."
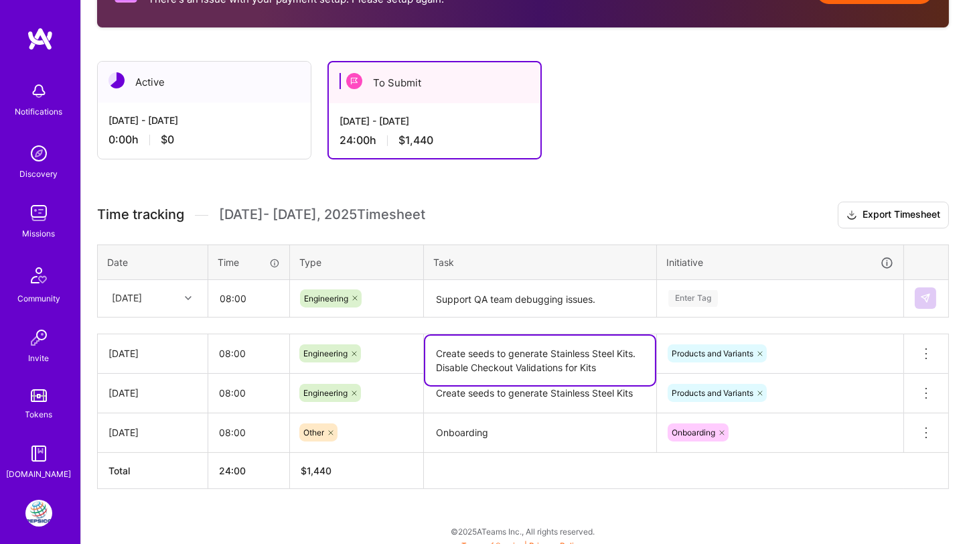
click at [598, 362] on textarea "Create seeds to generate Stainless Steel Kits. Disable Checkout Validations for…" at bounding box center [540, 361] width 230 height 50
type textarea "Create seeds to generate Stainless Steel Kits. Disable Checkout Validations for…"
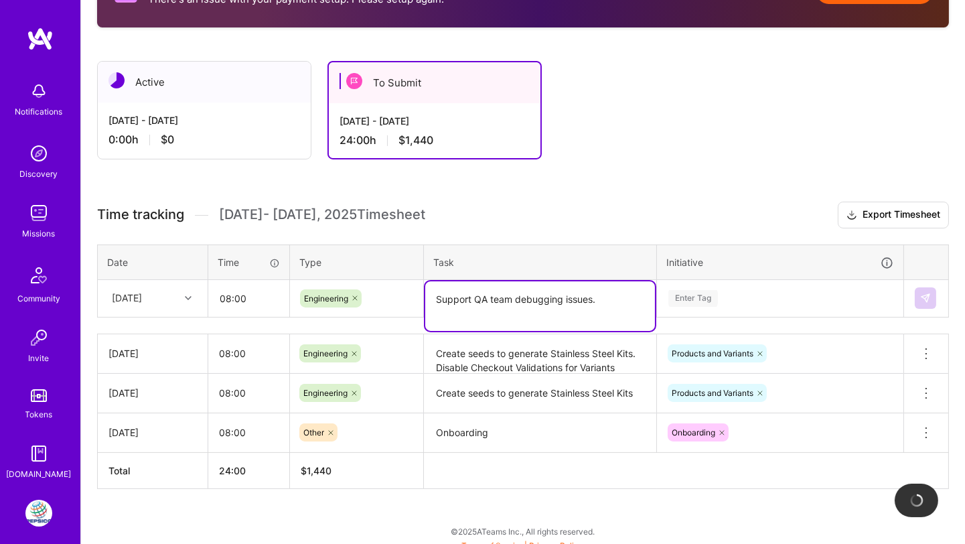
click at [593, 300] on textarea "Support QA team debugging issues." at bounding box center [540, 306] width 230 height 50
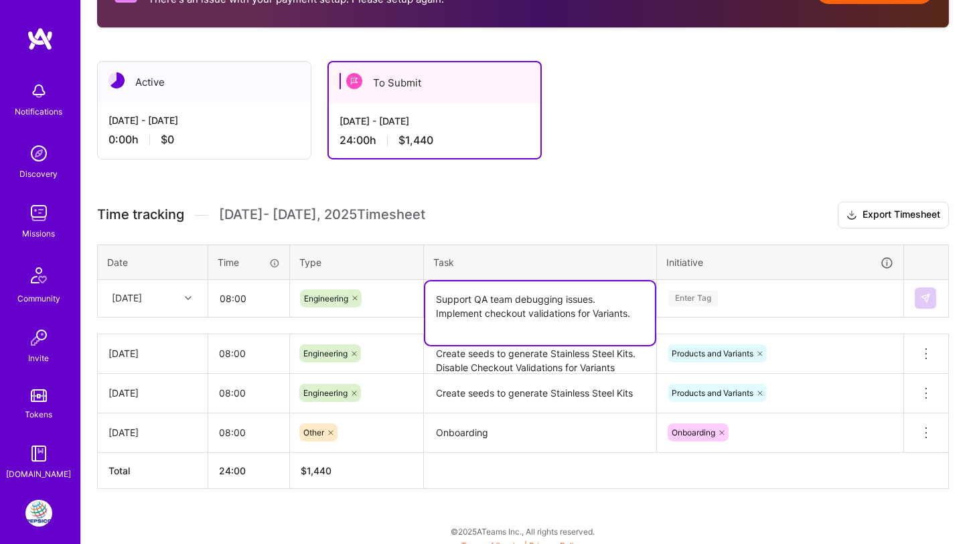
type textarea "Support QA team debugging issues. Implement checkout validations for Variants."
click at [685, 293] on div "Enter Tag" at bounding box center [694, 298] width 50 height 21
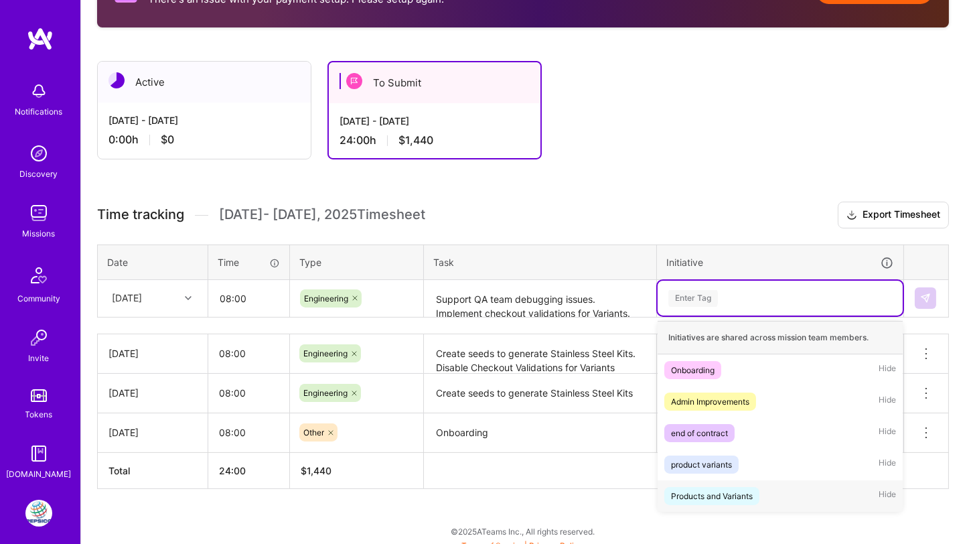
click at [695, 479] on div "Products and Variants" at bounding box center [712, 496] width 82 height 14
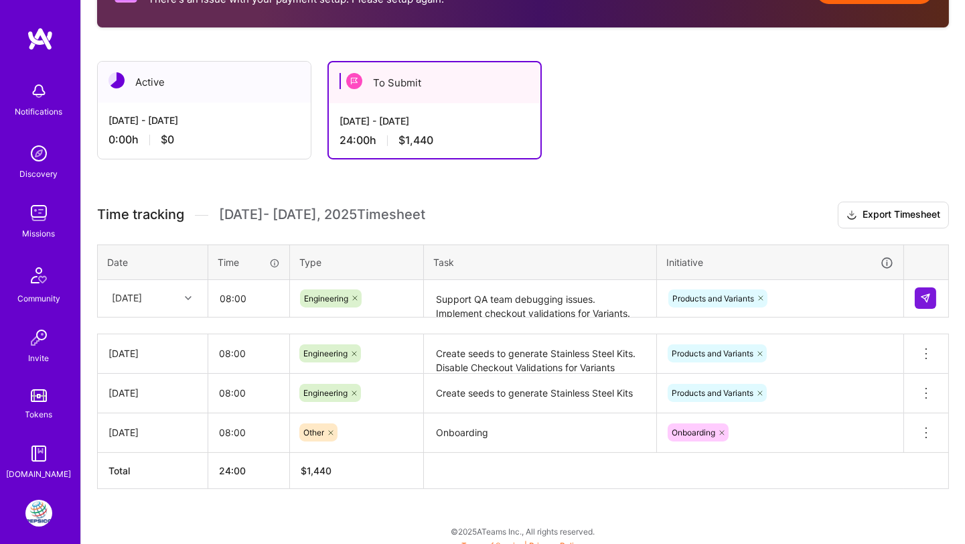
click at [868, 283] on td at bounding box center [926, 298] width 45 height 38
click at [868, 288] on button at bounding box center [925, 297] width 21 height 21
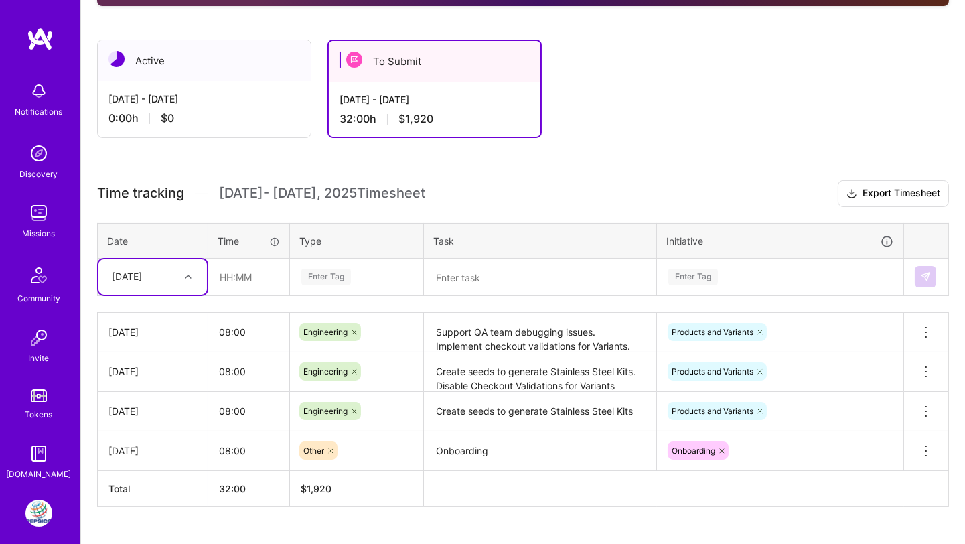
scroll to position [326, 0]
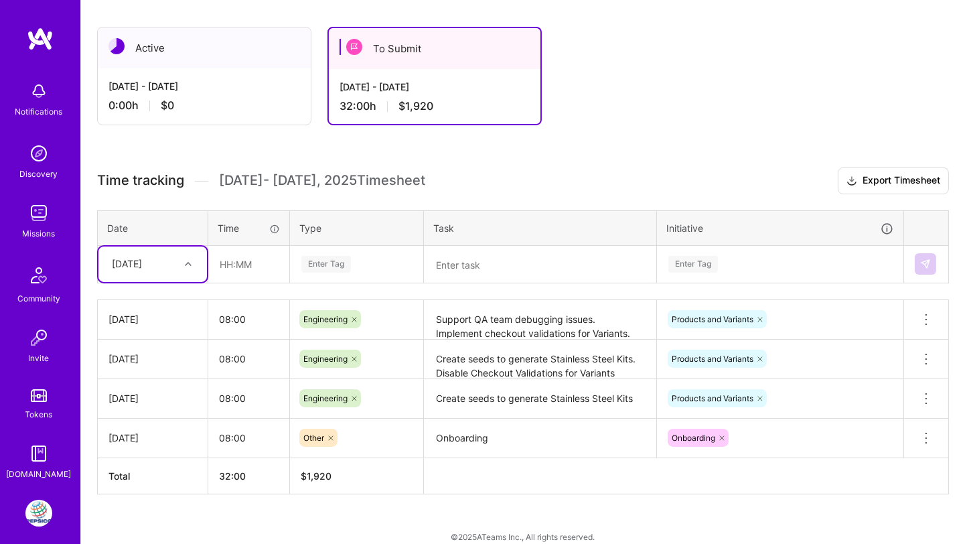
click at [175, 265] on div "[DATE]" at bounding box center [142, 264] width 74 height 22
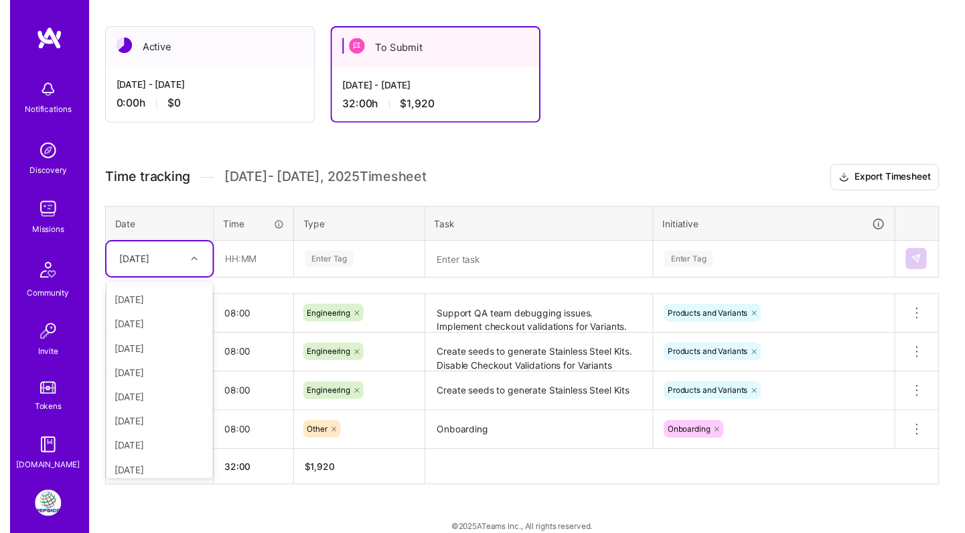
scroll to position [151, 0]
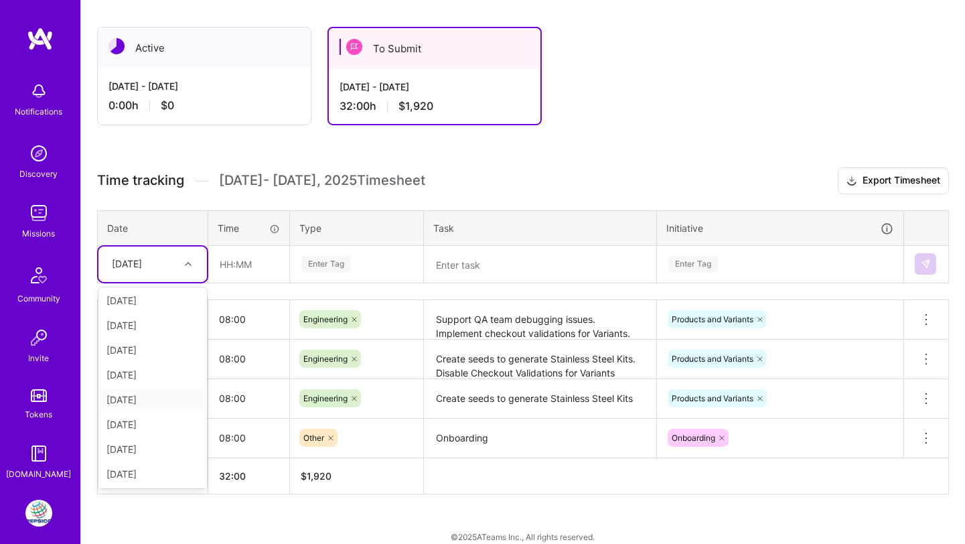
click at [151, 391] on div "[DATE]" at bounding box center [152, 399] width 109 height 25
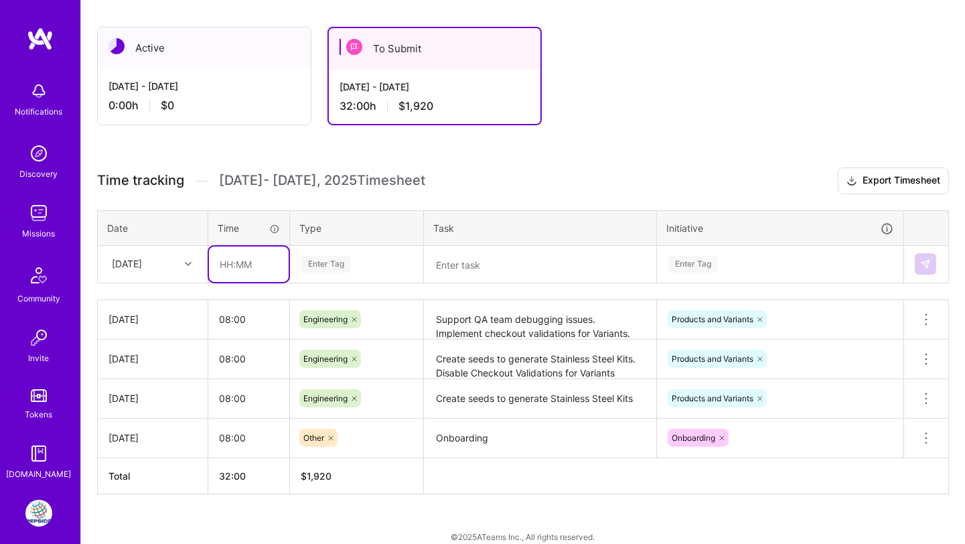
click at [248, 267] on input "text" at bounding box center [249, 265] width 80 height 36
type input "08:00"
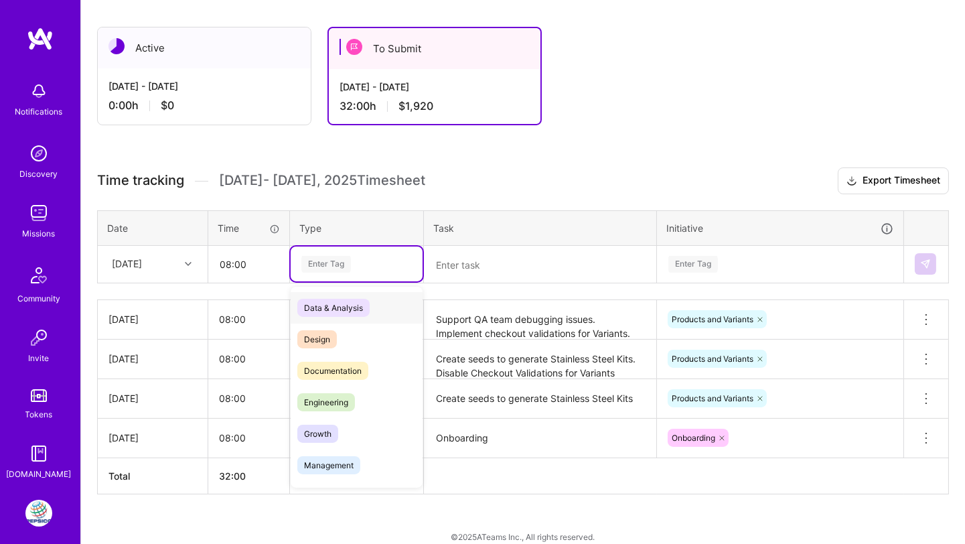
click at [336, 260] on div "Enter Tag" at bounding box center [326, 264] width 50 height 21
click at [328, 398] on span "Engineering" at bounding box center [326, 402] width 58 height 18
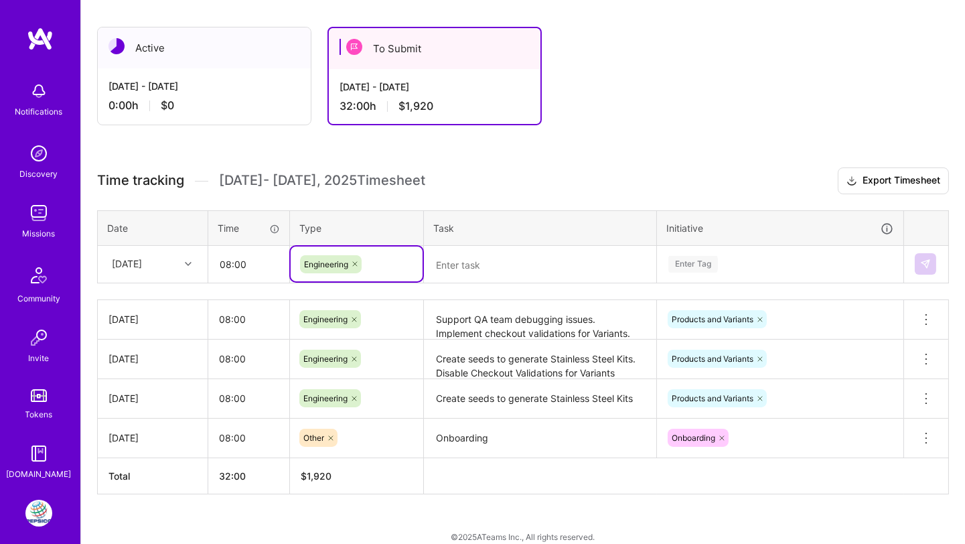
click at [452, 268] on textarea at bounding box center [540, 265] width 230 height 36
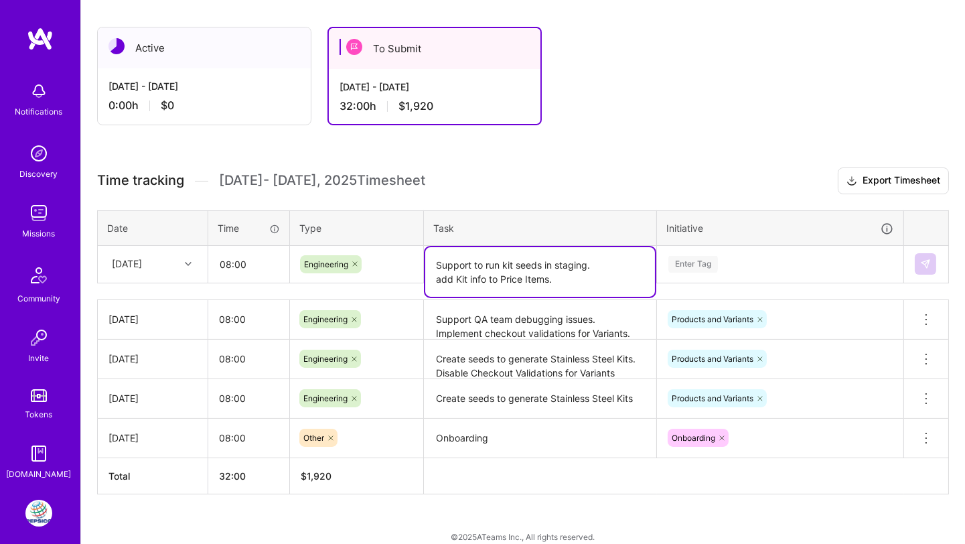
type textarea "Support to run kit seeds in staging. add Kit info to Price Items."
click at [675, 263] on div "Enter Tag" at bounding box center [694, 264] width 50 height 21
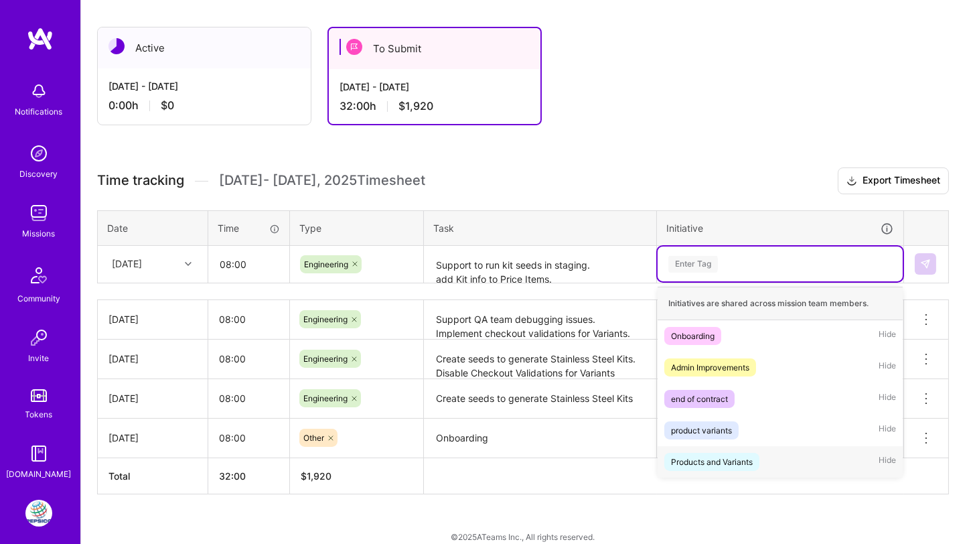
click at [696, 455] on div "Products and Variants" at bounding box center [712, 462] width 82 height 14
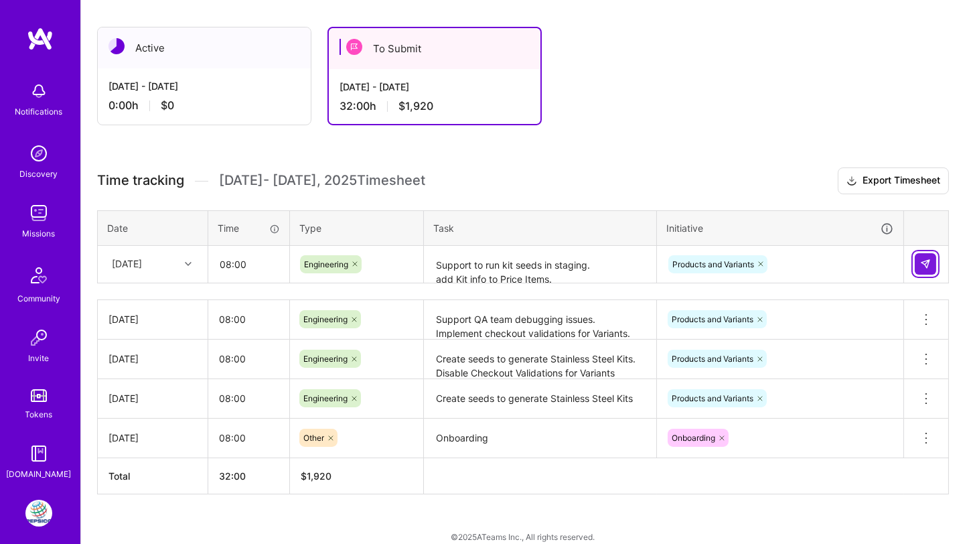
click at [868, 259] on img at bounding box center [926, 264] width 11 height 11
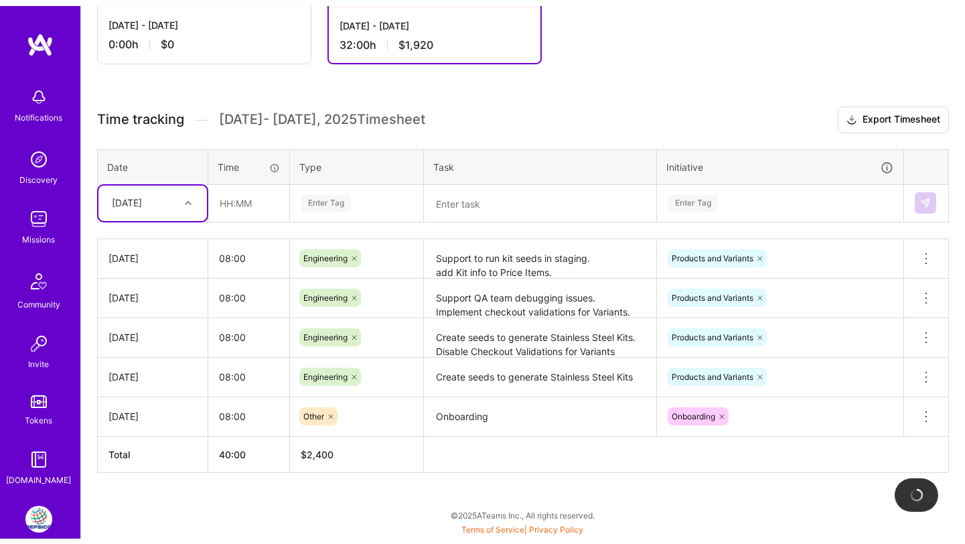
scroll to position [375, 0]
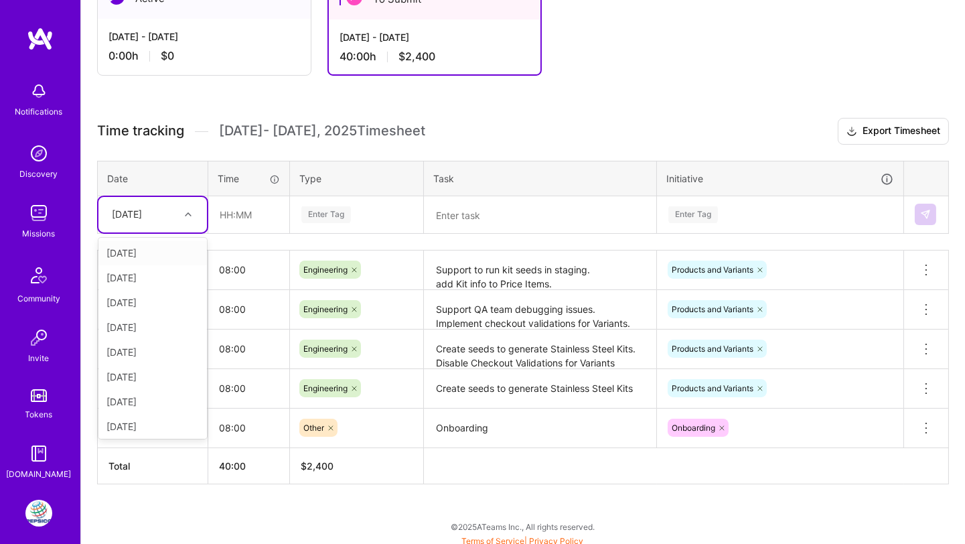
click at [182, 210] on div at bounding box center [190, 214] width 21 height 17
click at [153, 419] on div "[DATE]" at bounding box center [152, 424] width 109 height 25
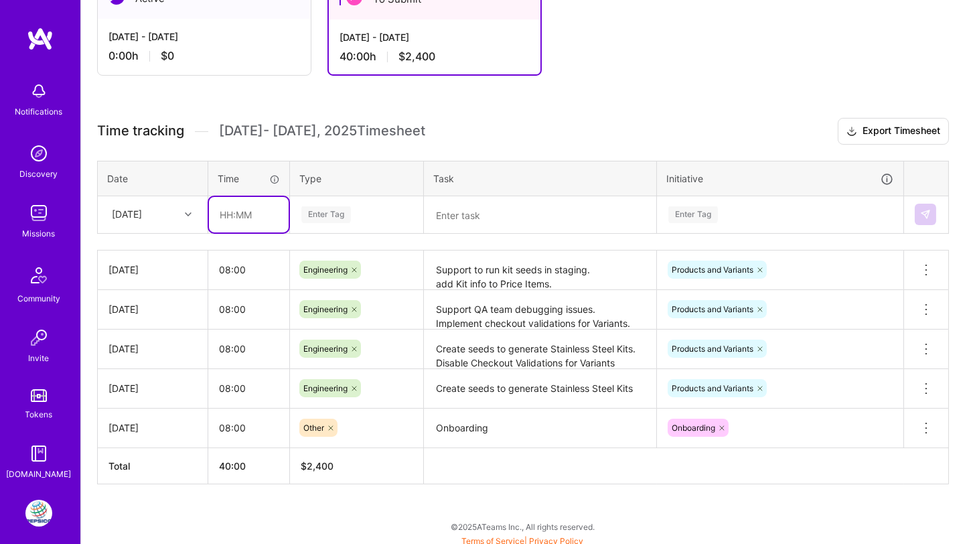
click at [227, 213] on input "text" at bounding box center [249, 215] width 80 height 36
type input "08:00"
click at [325, 208] on div "Enter Tag" at bounding box center [326, 214] width 50 height 21
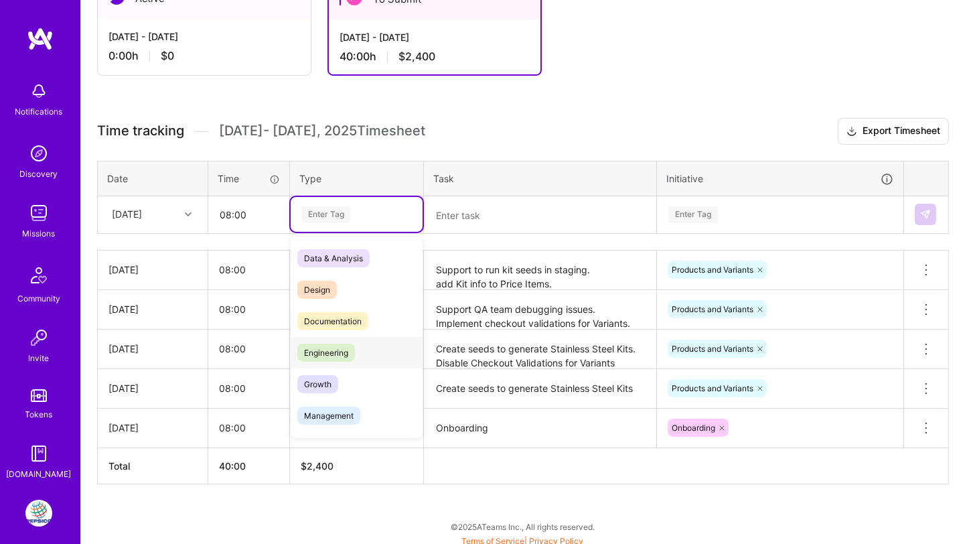
click at [328, 355] on span "Engineering" at bounding box center [326, 353] width 58 height 18
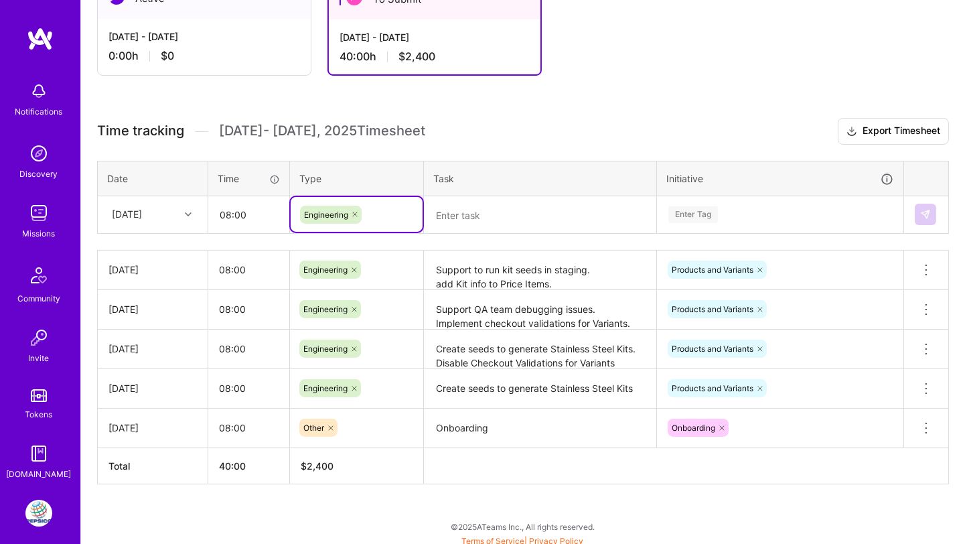
click at [449, 214] on textarea at bounding box center [540, 216] width 230 height 36
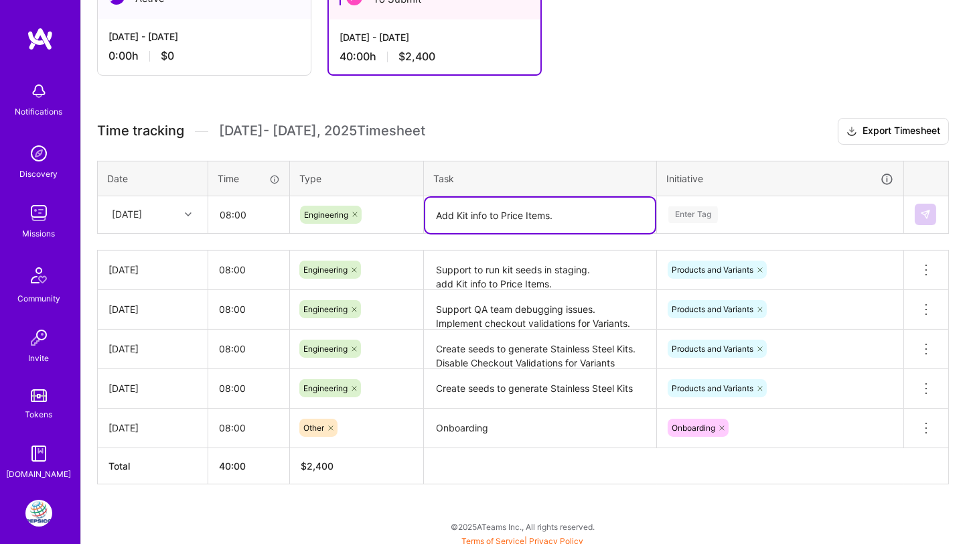
type textarea "Add Kit info to Price Items."
click at [690, 209] on div "Enter Tag" at bounding box center [694, 214] width 50 height 21
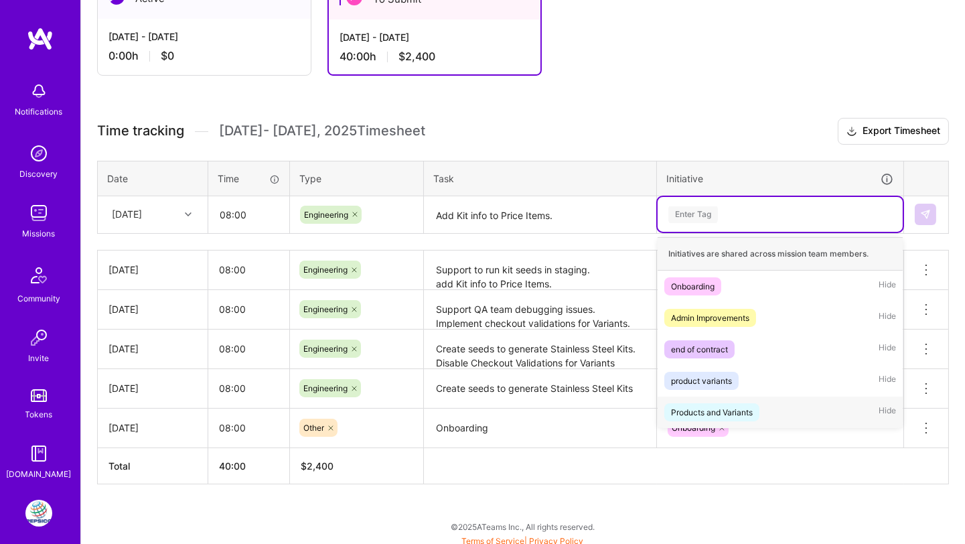
click at [694, 405] on div "Products and Variants" at bounding box center [712, 412] width 82 height 14
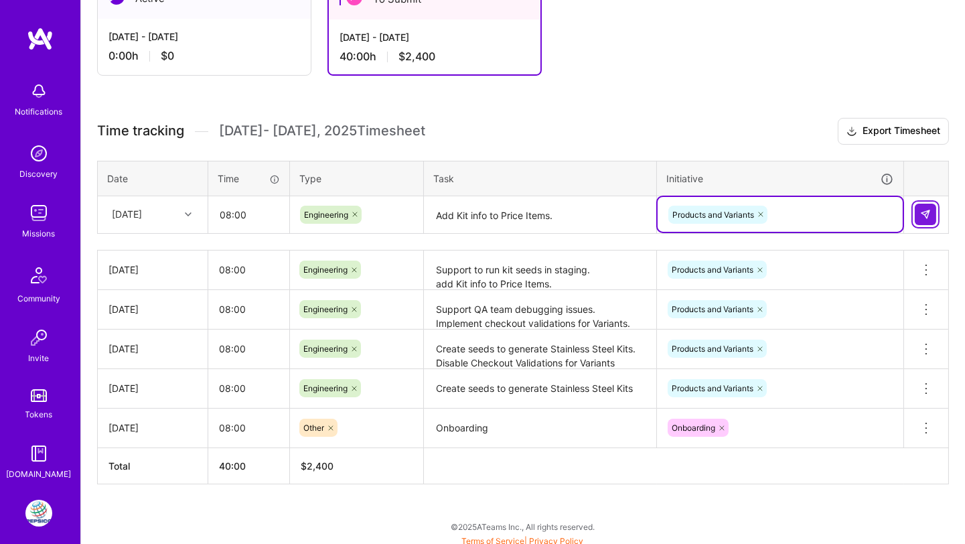
click at [868, 214] on img at bounding box center [926, 214] width 11 height 11
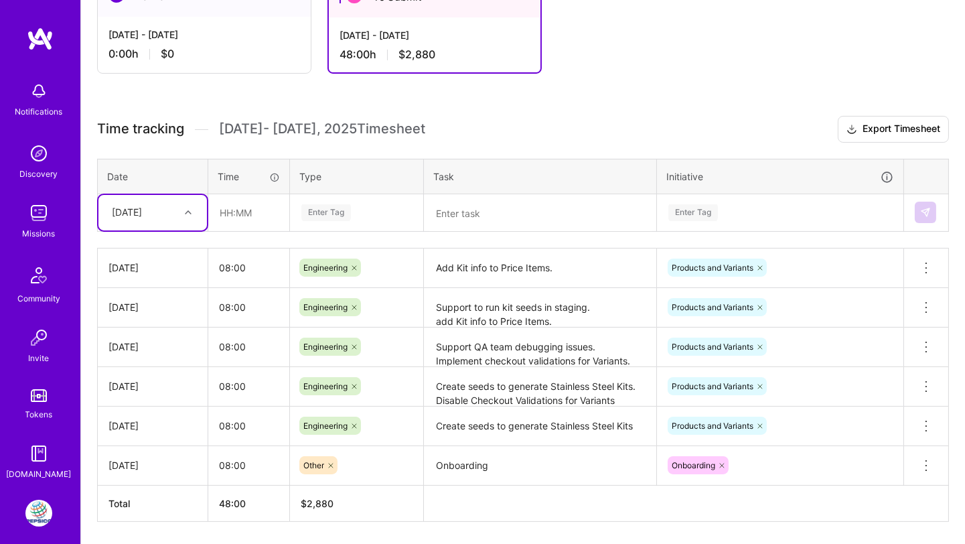
scroll to position [379, 0]
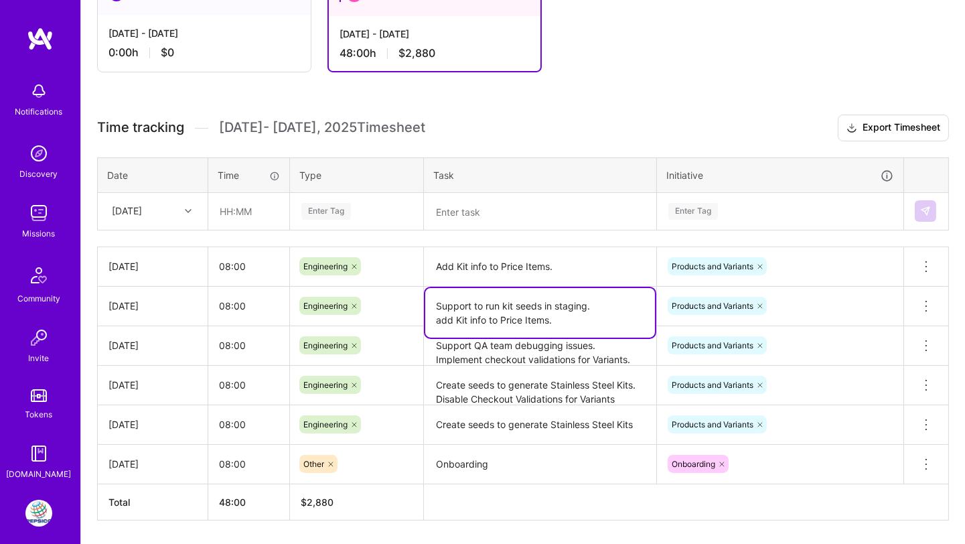
click at [472, 302] on textarea "Support to run kit seeds in staging. add Kit info to Price Items." at bounding box center [540, 313] width 230 height 50
click at [441, 315] on textarea "Support to run kit seeds in staging. add Kit info to Price Items." at bounding box center [540, 313] width 230 height 50
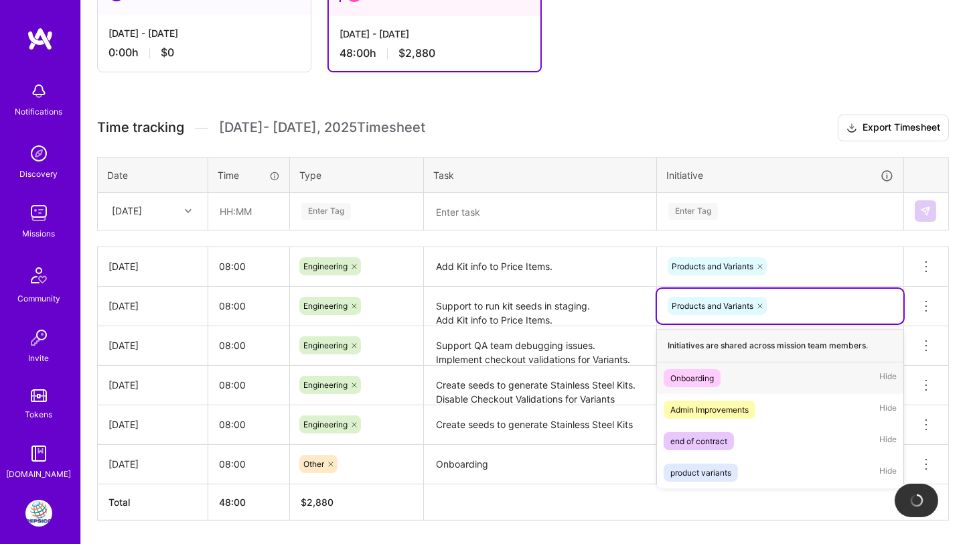
click at [827, 296] on div "Products and Variants" at bounding box center [781, 305] width 228 height 21
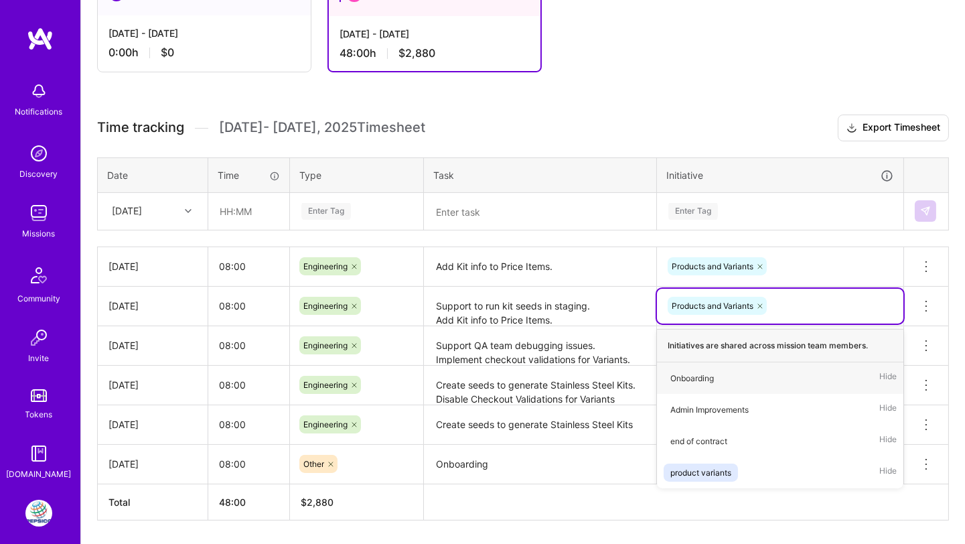
click at [743, 94] on div "Let's get you paid! There's an issue with your payment setup. Please setup agai…" at bounding box center [523, 219] width 884 height 734
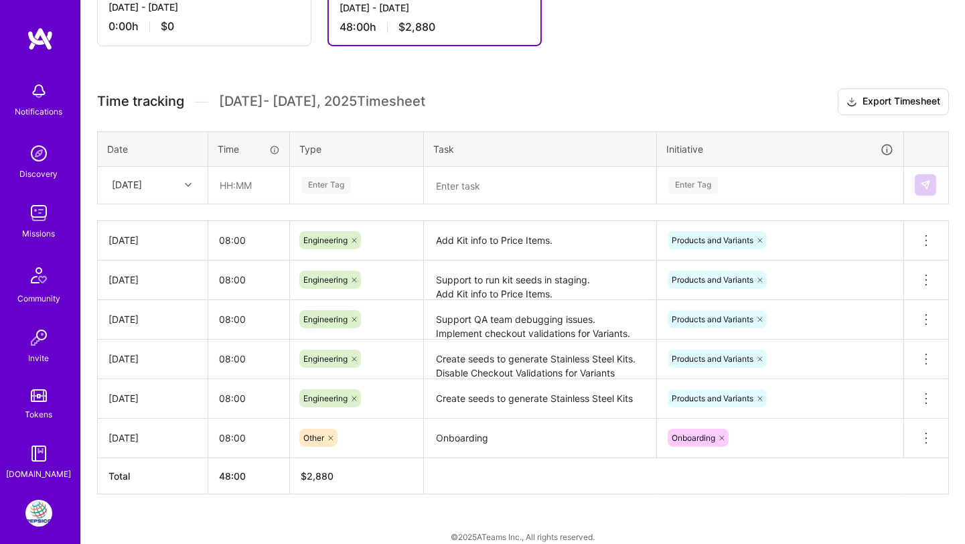
scroll to position [414, 0]
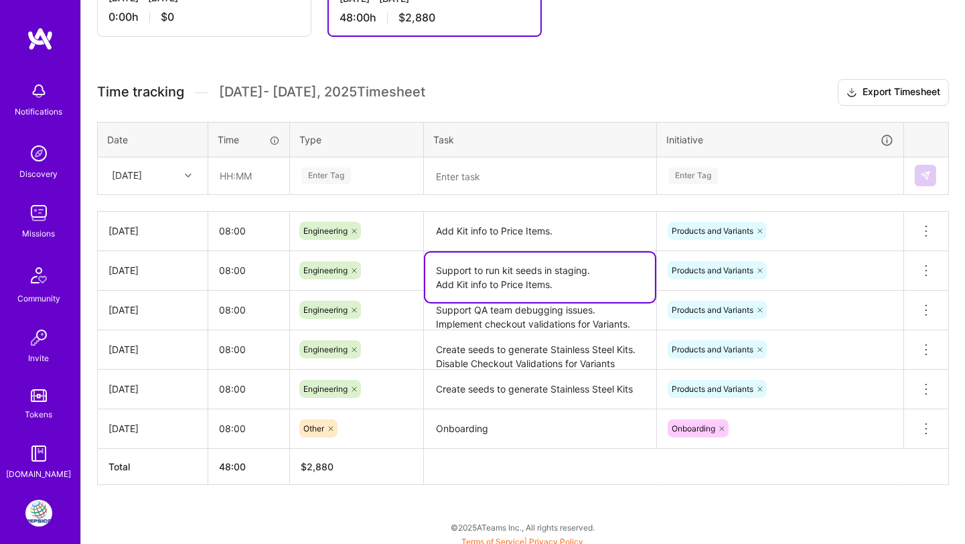
click at [559, 258] on textarea "Support to run kit seeds in staging. Add Kit info to Price Items." at bounding box center [540, 278] width 230 height 50
click at [560, 291] on textarea "Support to run kit seeds in staging. Add Kit info to Price Items." at bounding box center [540, 278] width 230 height 50
click at [576, 89] on h3 "Time tracking [DATE] - [DATE] Timesheet Export Timesheet" at bounding box center [523, 92] width 852 height 27
click at [564, 273] on textarea "Support to run kit seeds in staging. Add Kit info to Price Items." at bounding box center [540, 285] width 230 height 64
type textarea "Support to run kit seeds in staging. Add Kit info to Price Items."
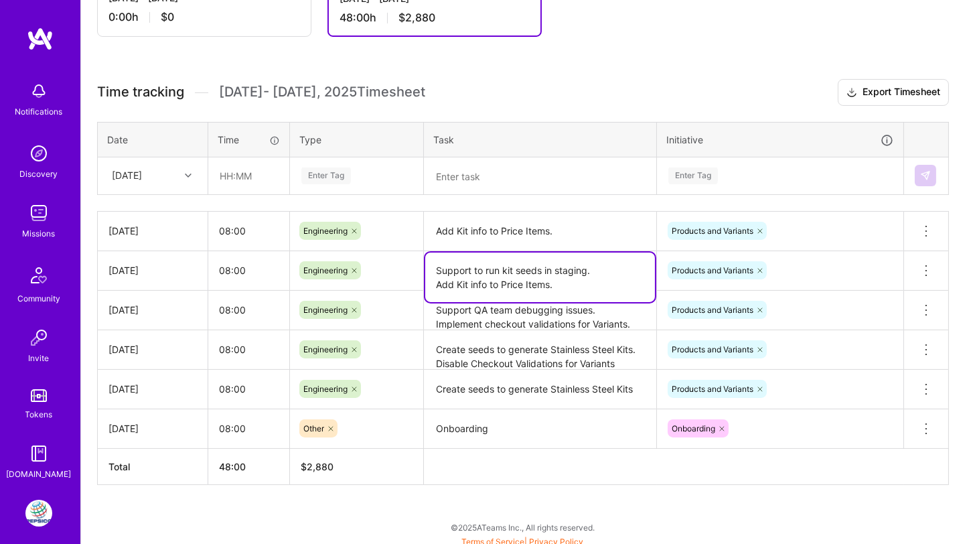
click at [596, 79] on h3 "Time tracking [DATE] - [DATE] Timesheet Export Timesheet" at bounding box center [523, 92] width 852 height 27
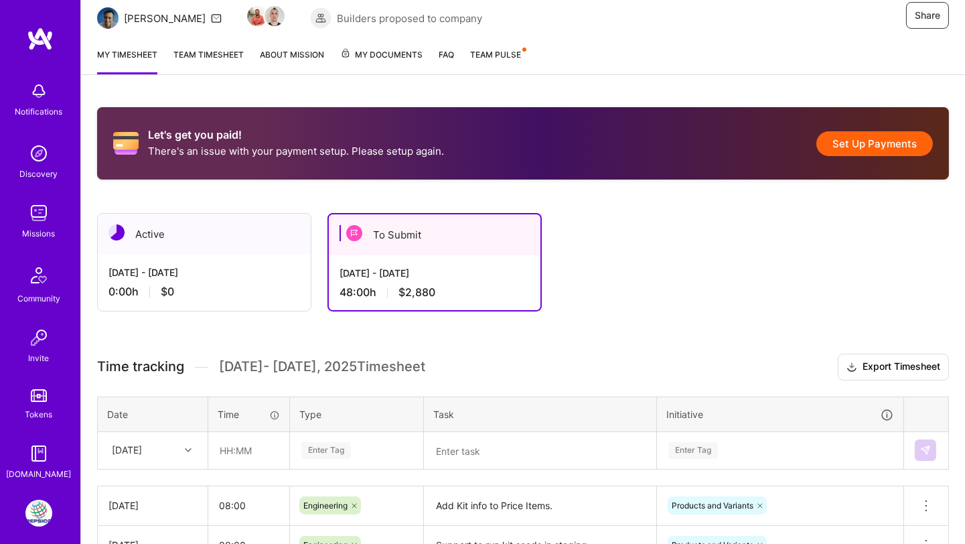
scroll to position [129, 0]
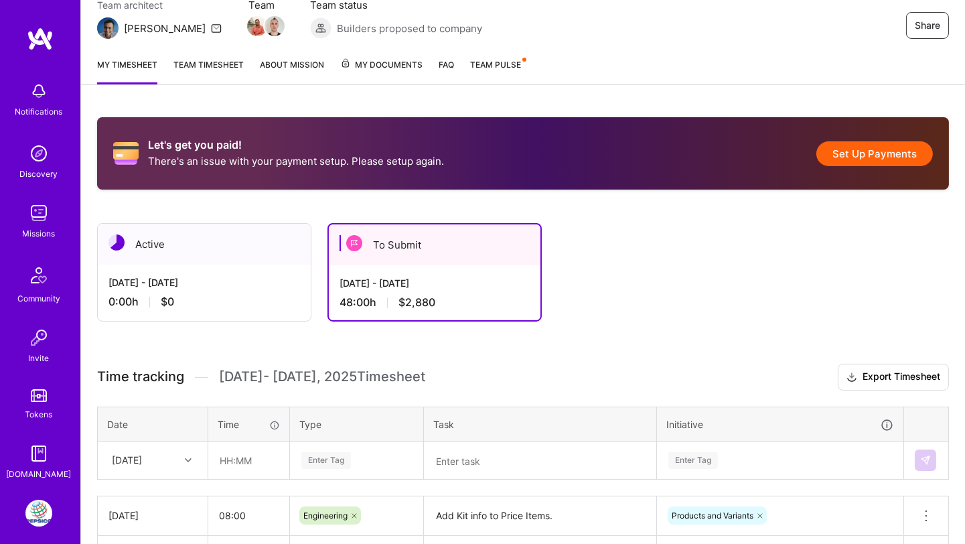
click at [868, 148] on button "Set Up Payments" at bounding box center [875, 153] width 117 height 25
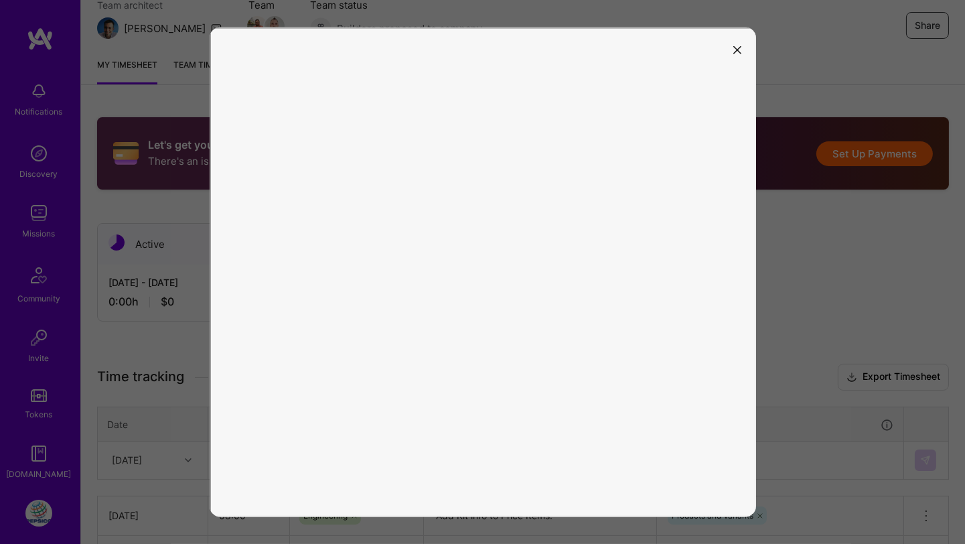
click at [741, 50] on button "modal" at bounding box center [738, 49] width 16 height 22
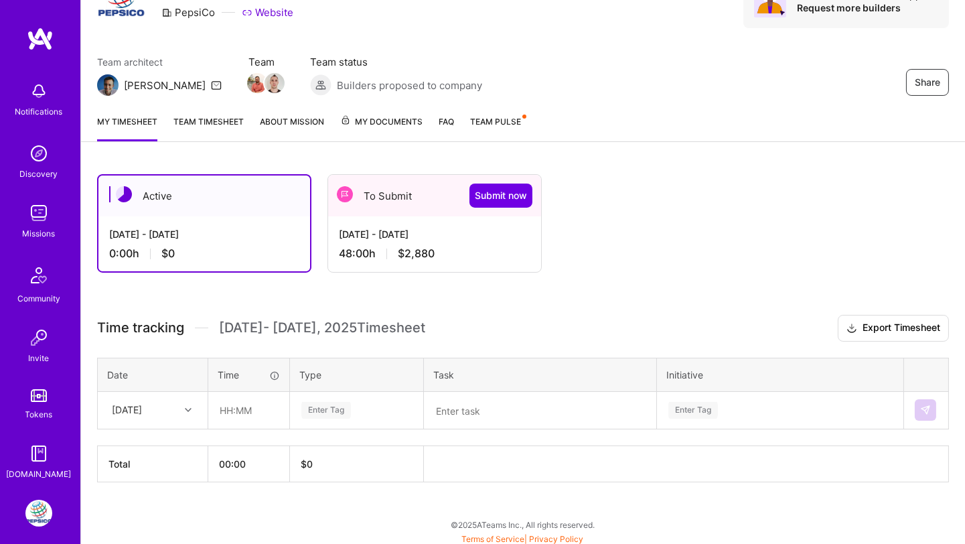
scroll to position [128, 0]
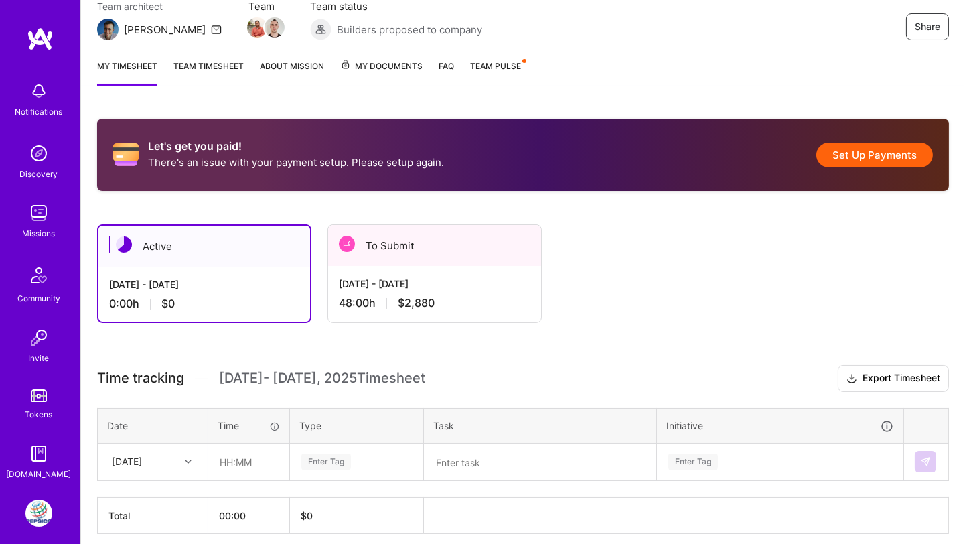
click at [851, 157] on button "Set Up Payments" at bounding box center [875, 155] width 117 height 25
